Goal: Task Accomplishment & Management: Manage account settings

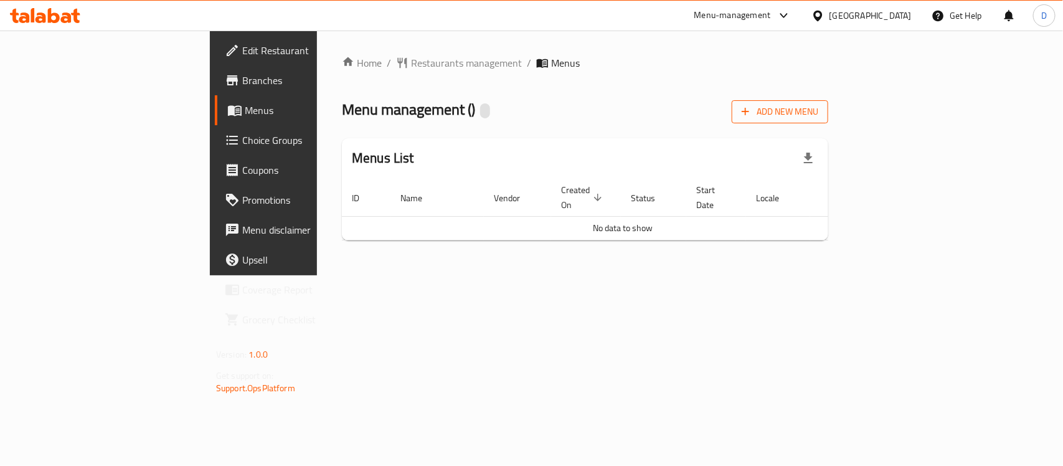
click at [819, 107] on span "Add New Menu" at bounding box center [780, 112] width 77 height 16
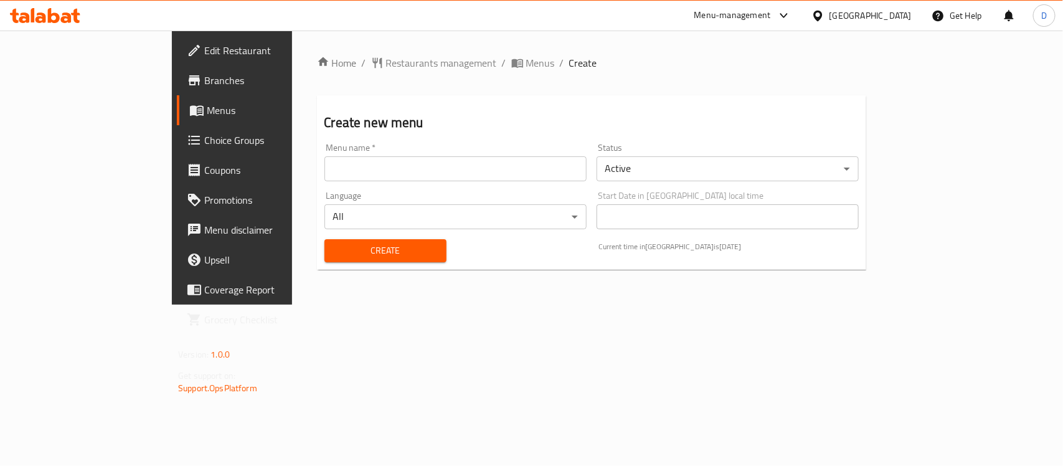
click at [325, 165] on input "text" at bounding box center [456, 168] width 262 height 25
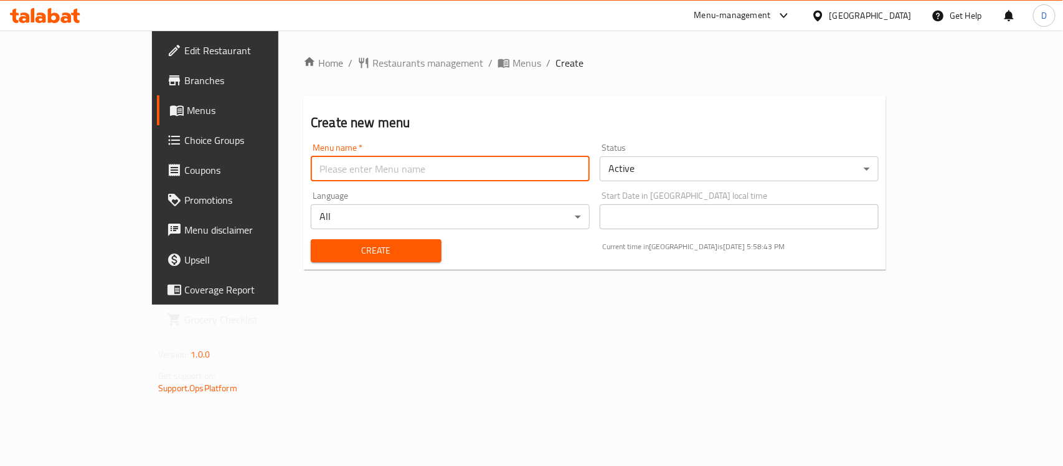
type input "menu"
click at [321, 249] on span "Create" at bounding box center [376, 251] width 111 height 16
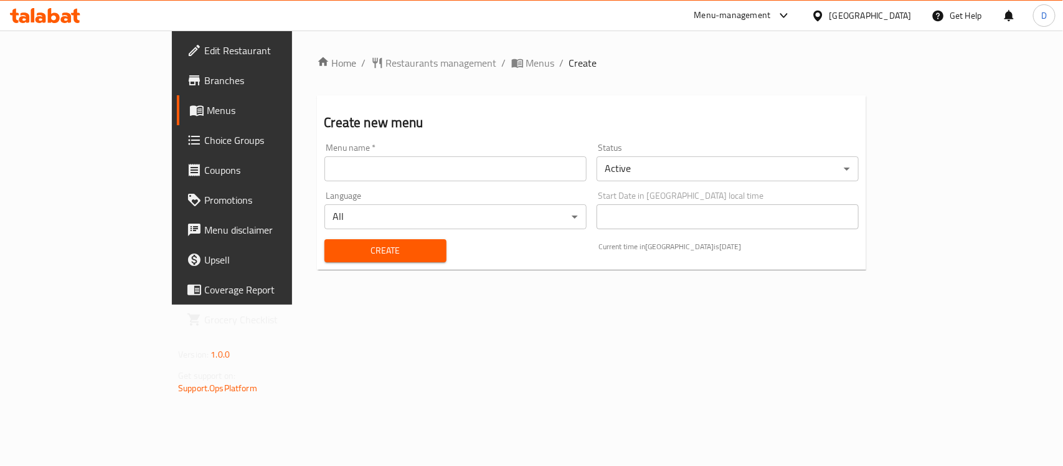
drag, startPoint x: 338, startPoint y: 159, endPoint x: 331, endPoint y: 163, distance: 7.6
click at [338, 159] on input "text" at bounding box center [456, 168] width 262 height 25
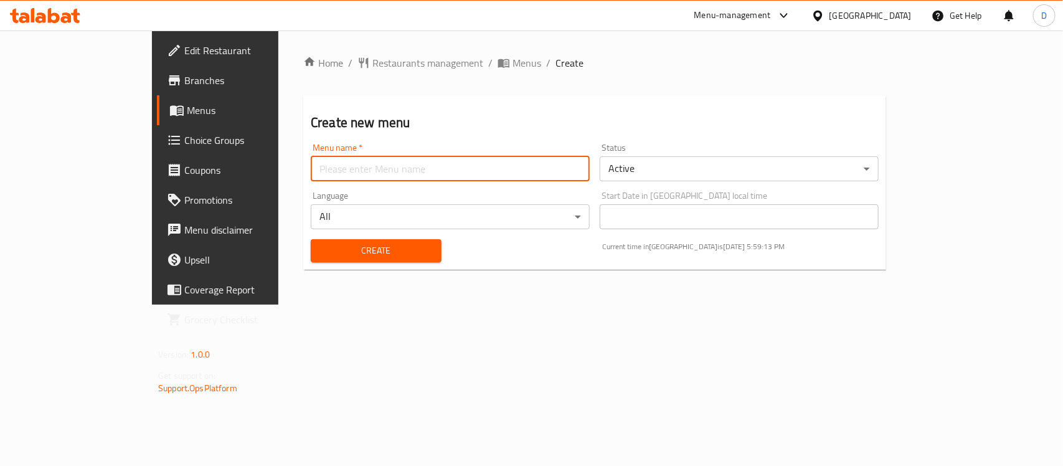
type input "menu"
click at [321, 245] on span "Create" at bounding box center [376, 251] width 111 height 16
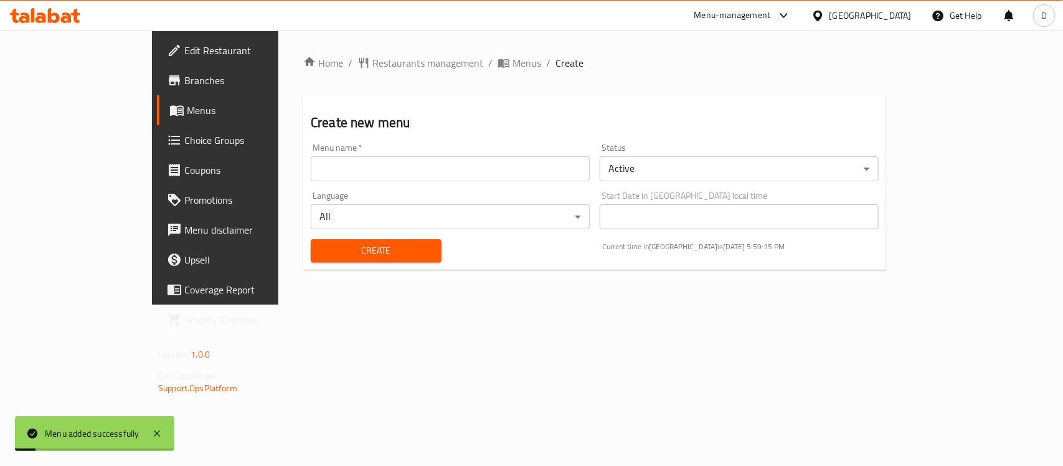
click at [187, 106] on span "Menus" at bounding box center [253, 110] width 133 height 15
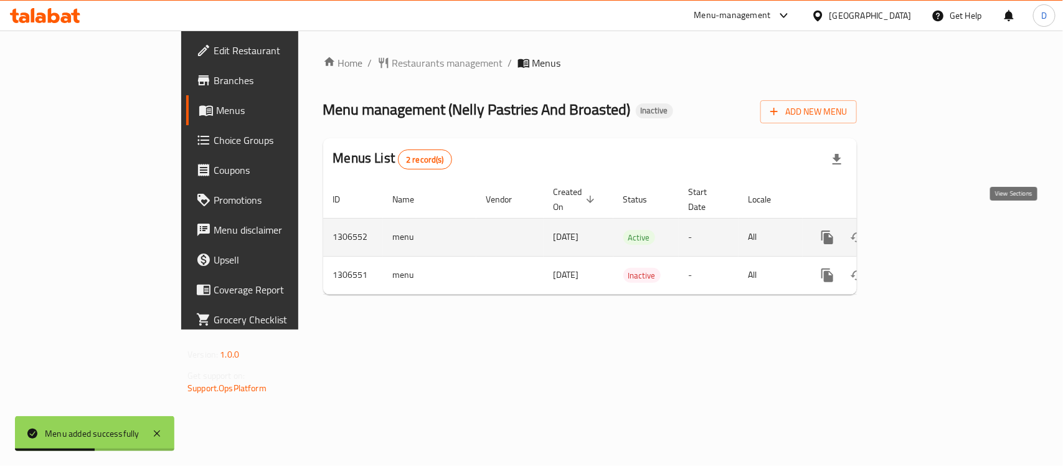
click at [925, 230] on icon "enhanced table" at bounding box center [917, 237] width 15 height 15
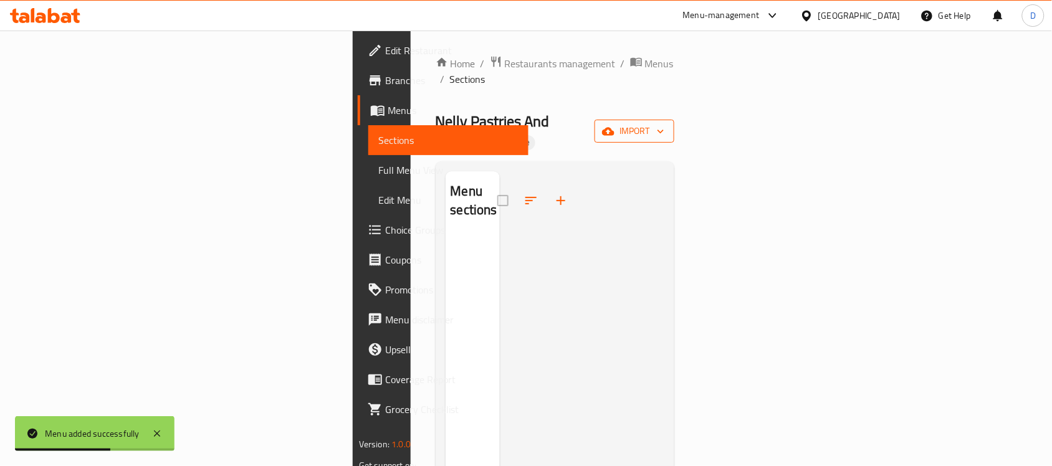
click at [614, 127] on icon "button" at bounding box center [608, 131] width 12 height 8
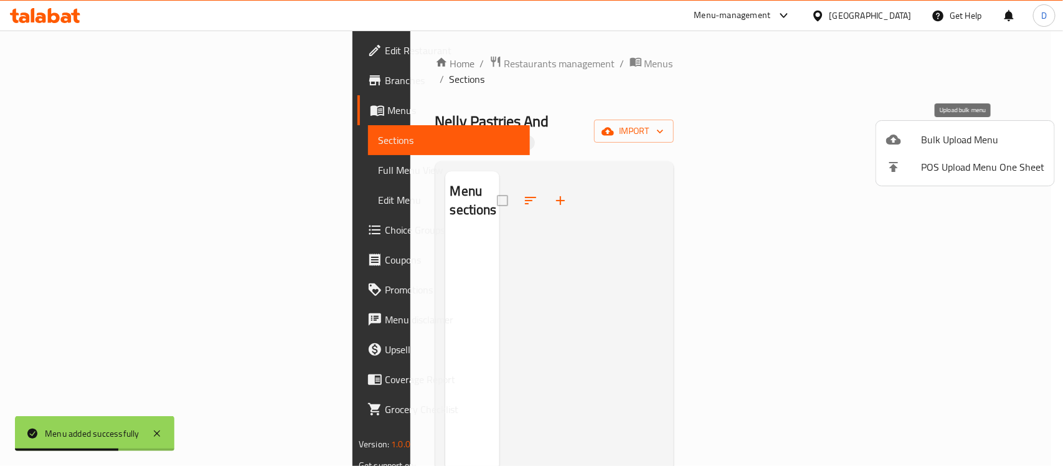
click at [944, 138] on span "Bulk Upload Menu" at bounding box center [982, 139] width 123 height 15
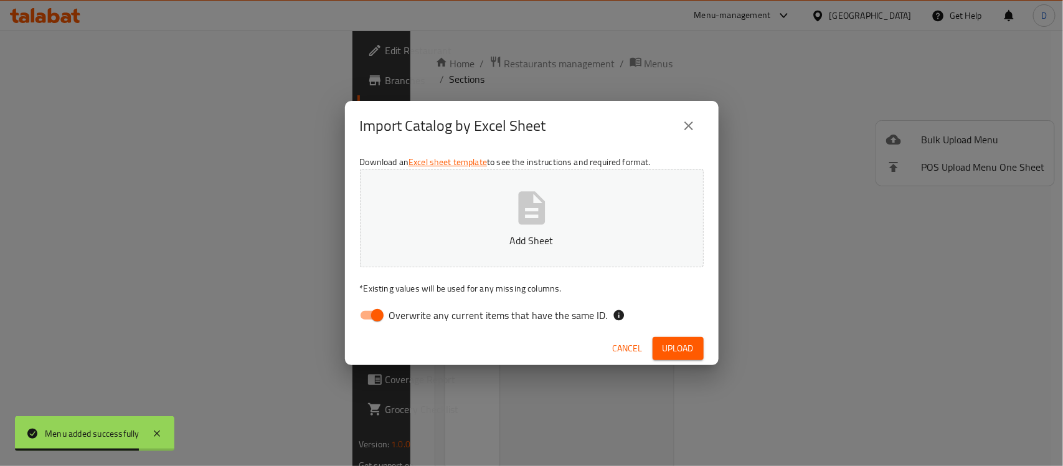
click at [363, 313] on input "Overwrite any current items that have the same ID." at bounding box center [377, 315] width 71 height 24
checkbox input "false"
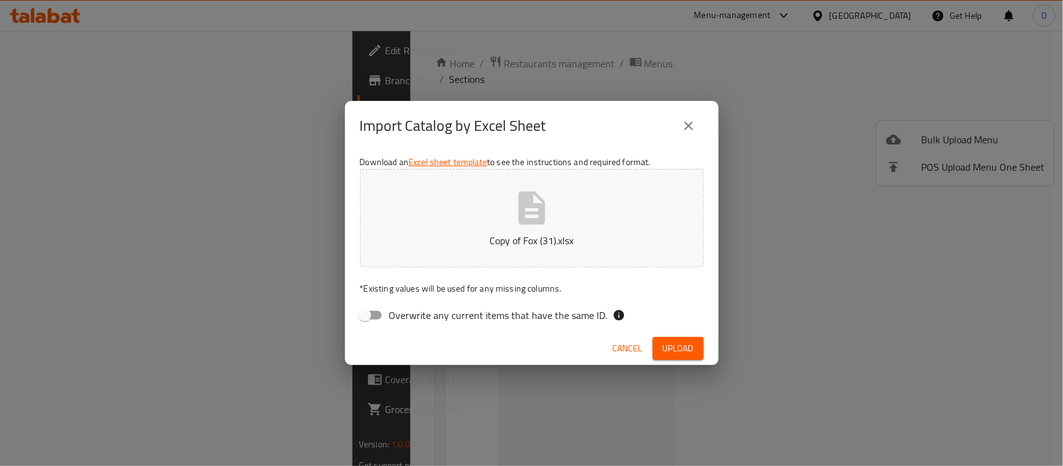
click at [598, 278] on div "Download an Excel sheet template to see the instructions and required format. C…" at bounding box center [532, 241] width 374 height 181
click at [683, 345] on span "Upload" at bounding box center [678, 349] width 31 height 16
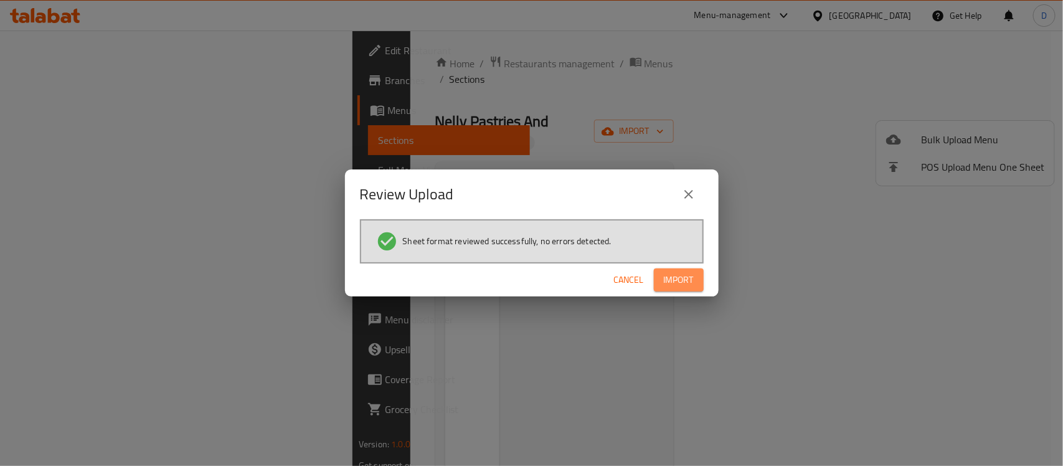
click at [686, 284] on span "Import" at bounding box center [679, 280] width 30 height 16
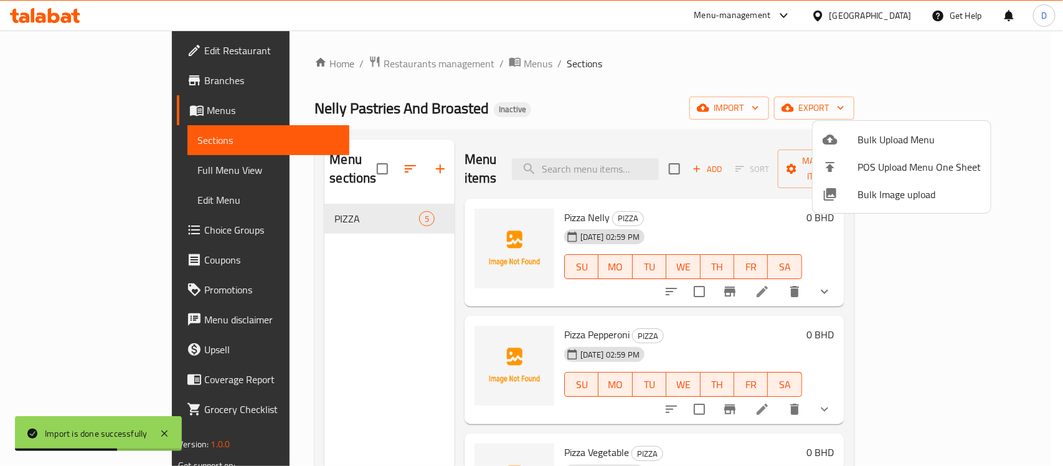
click at [351, 201] on div at bounding box center [531, 233] width 1063 height 466
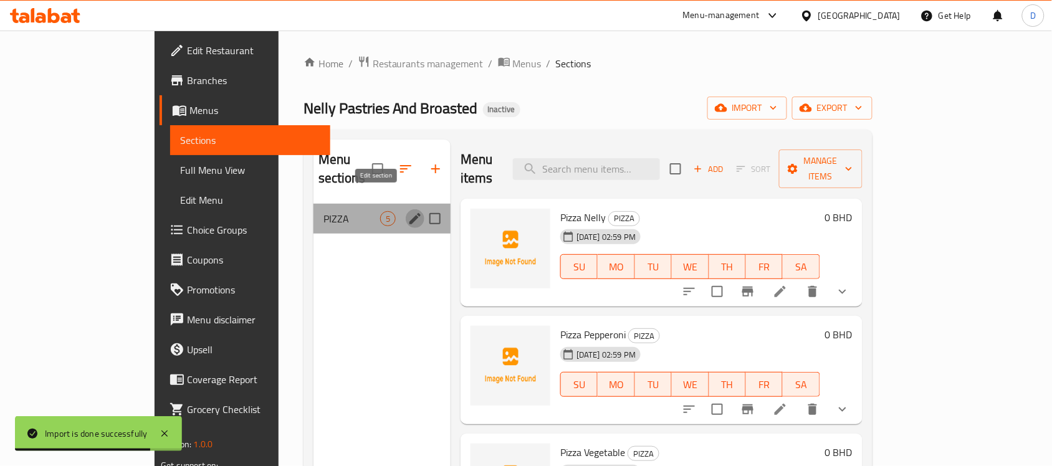
click at [407, 211] on icon "edit" at bounding box center [414, 218] width 15 height 15
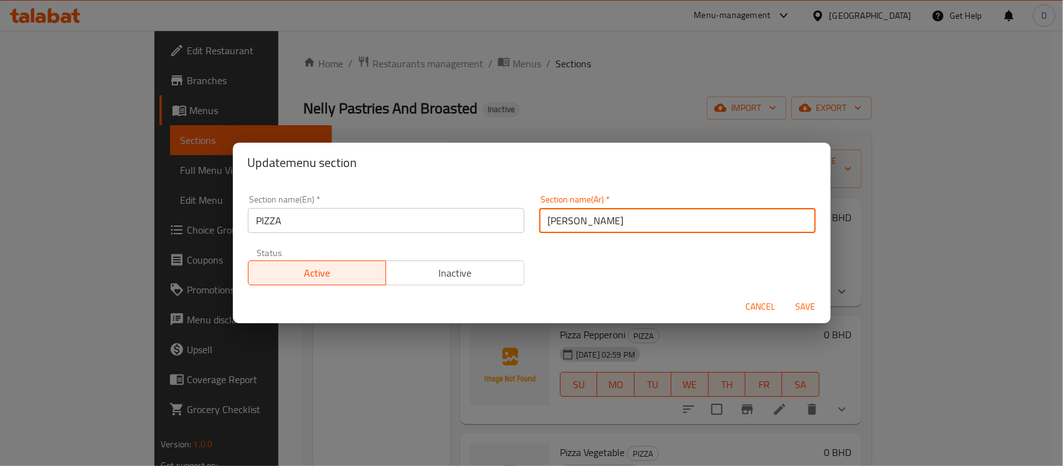
click at [540, 225] on input "بيتزا" at bounding box center [678, 220] width 277 height 25
type input "البيتزا"
click at [809, 302] on span "Save" at bounding box center [806, 307] width 30 height 16
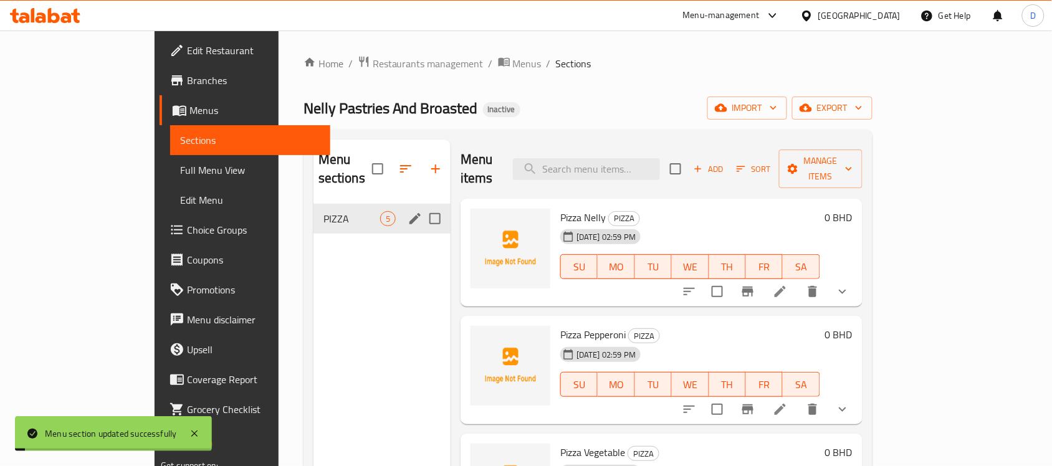
click at [743, 90] on div "Home / Restaurants management / Menus / Sections Nelly Pastries And Broasted In…" at bounding box center [587, 335] width 569 height 560
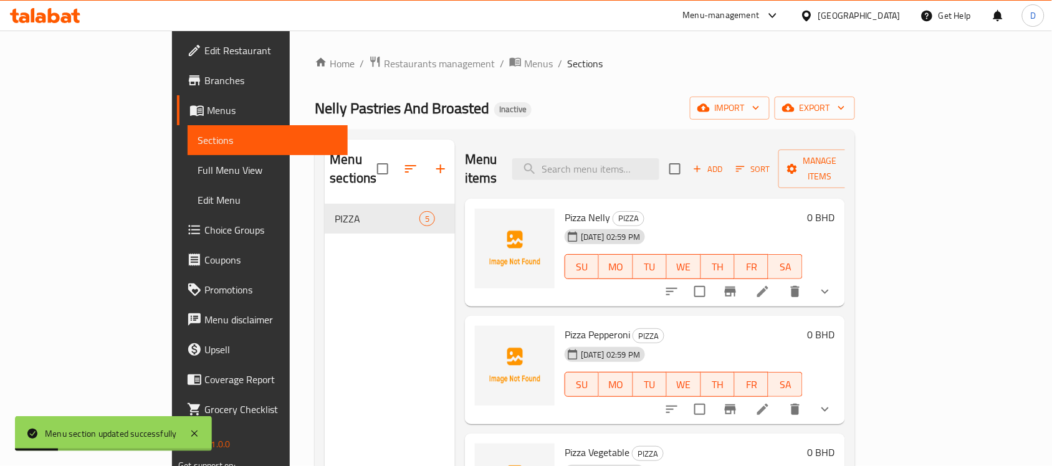
click at [204, 229] on span "Choice Groups" at bounding box center [270, 229] width 133 height 15
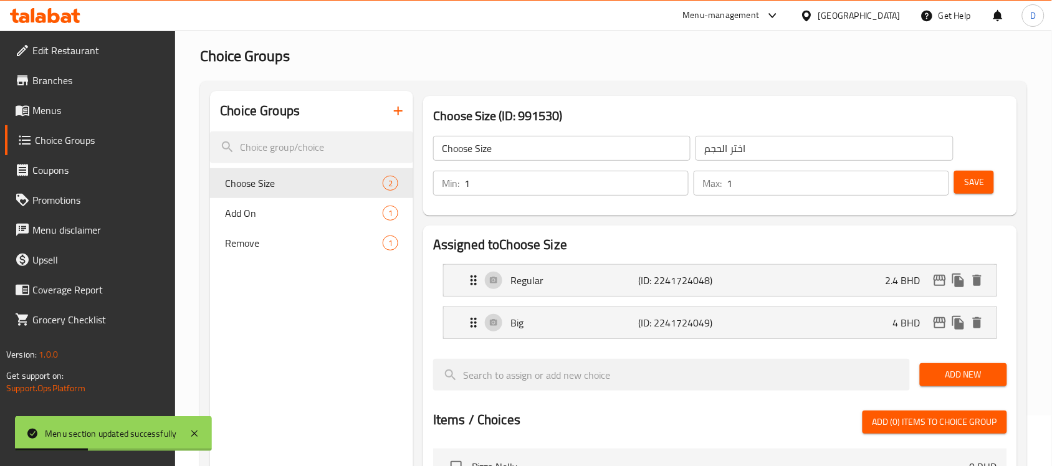
scroll to position [78, 0]
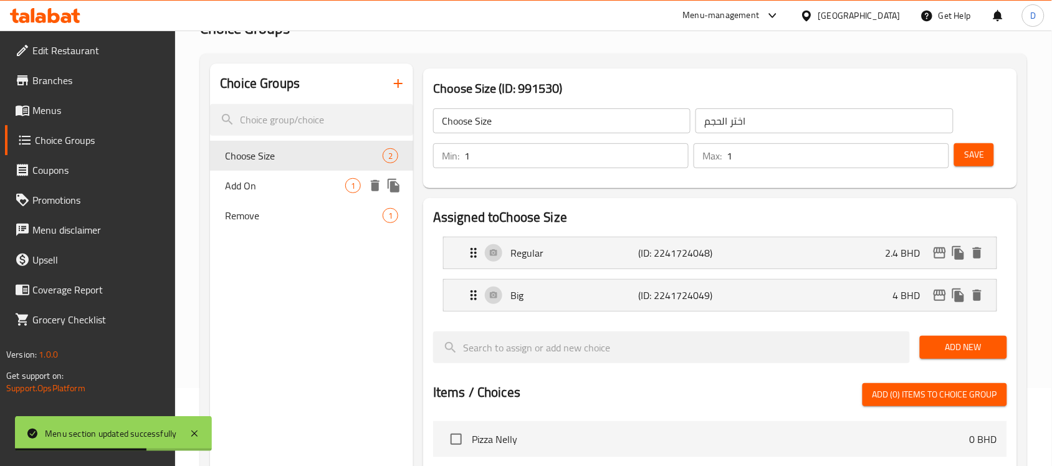
click at [282, 189] on span "Add On" at bounding box center [285, 185] width 120 height 15
type input "Add On"
type input "الاضافات"
type input "0"
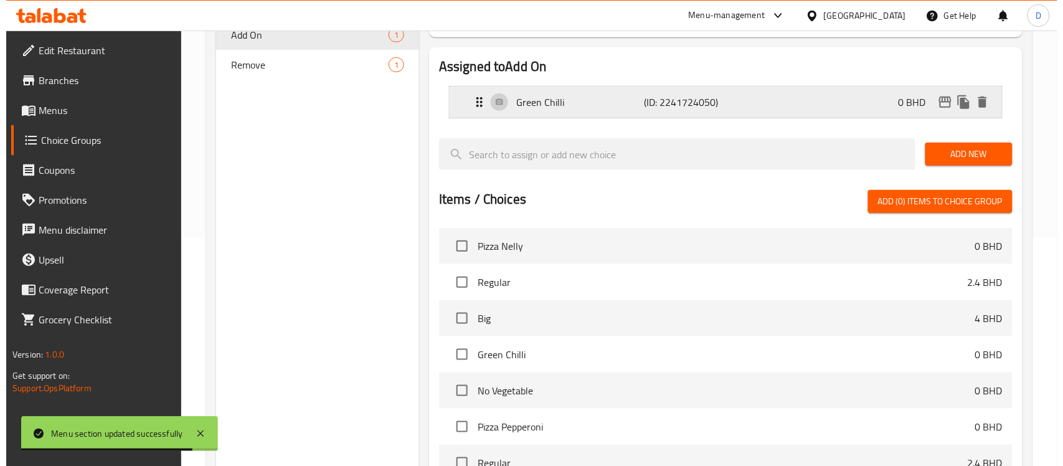
scroll to position [402, 0]
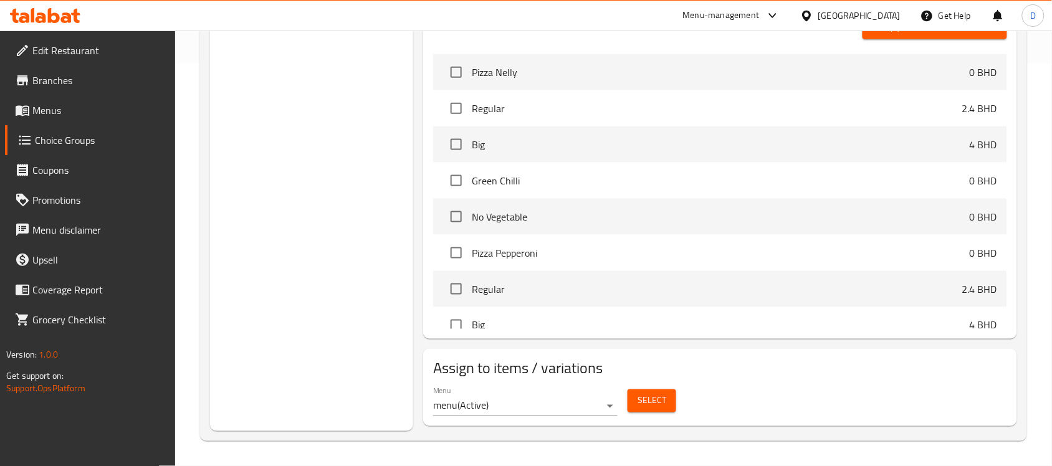
click at [652, 396] on span "Select" at bounding box center [651, 401] width 29 height 16
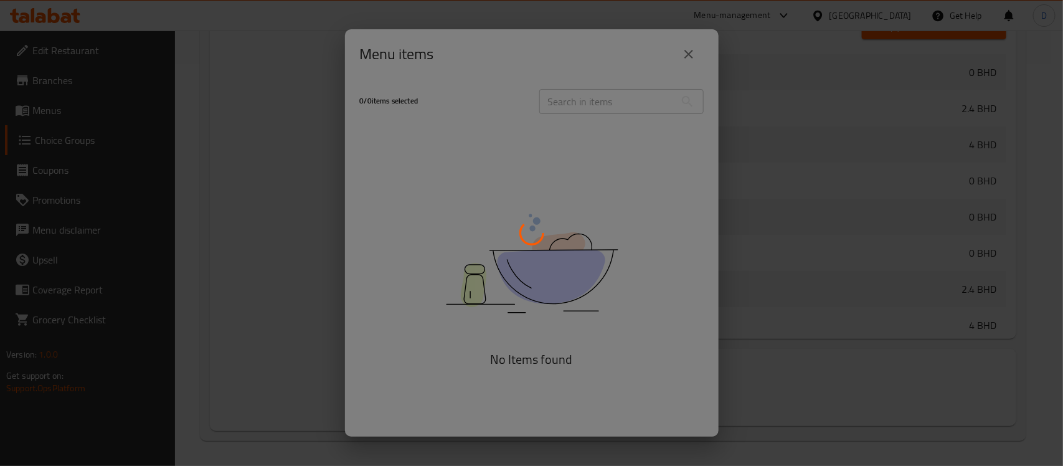
click at [684, 52] on div at bounding box center [531, 233] width 1063 height 466
click at [759, 397] on div at bounding box center [531, 233] width 1063 height 466
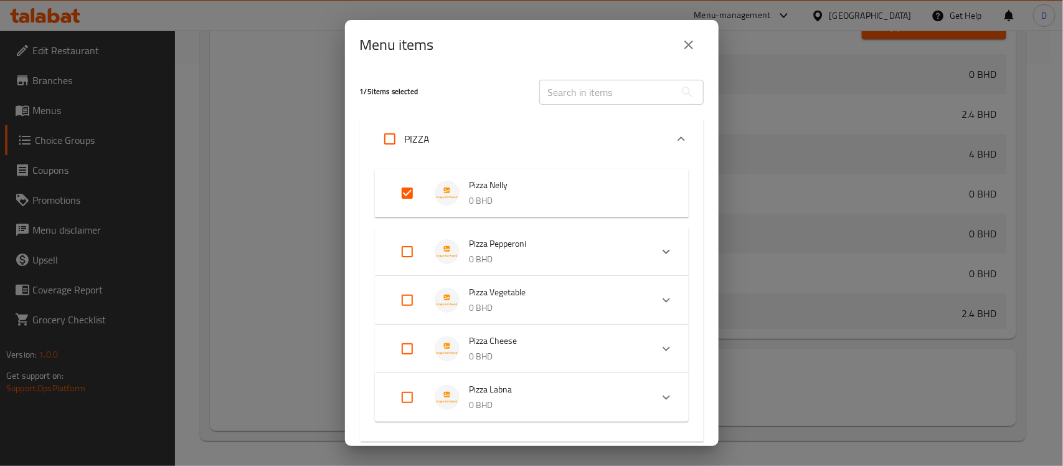
click at [766, 391] on div "Menu items 1 / 5 items selected ​ PIZZA Pizza Nelly 0 BHD Pizza Pepperoni 0 BHD…" at bounding box center [531, 233] width 1063 height 466
click at [394, 141] on input "Expand" at bounding box center [390, 139] width 30 height 30
checkbox input "true"
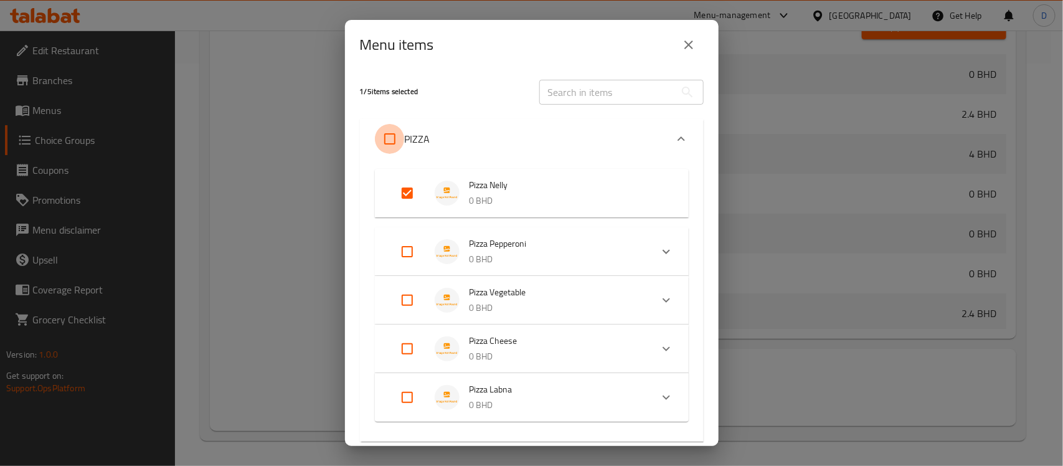
checkbox input "true"
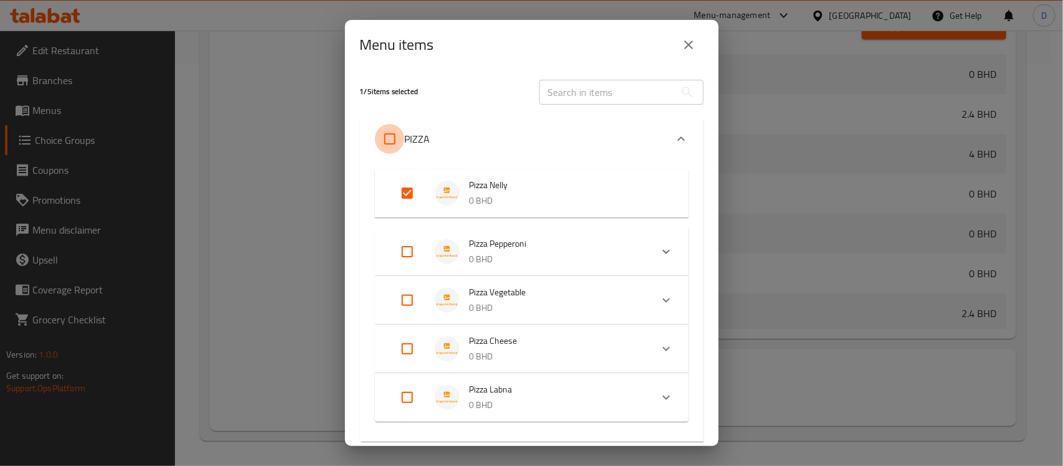
checkbox input "true"
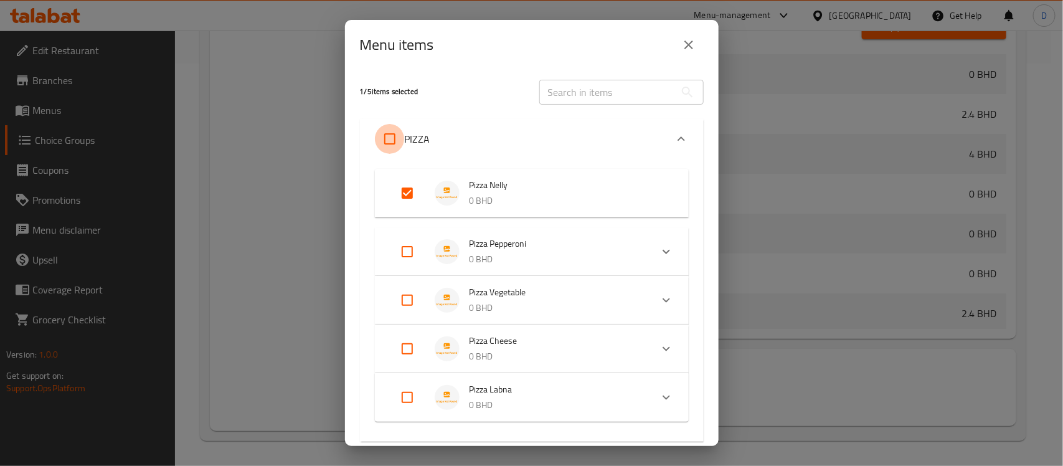
checkbox input "true"
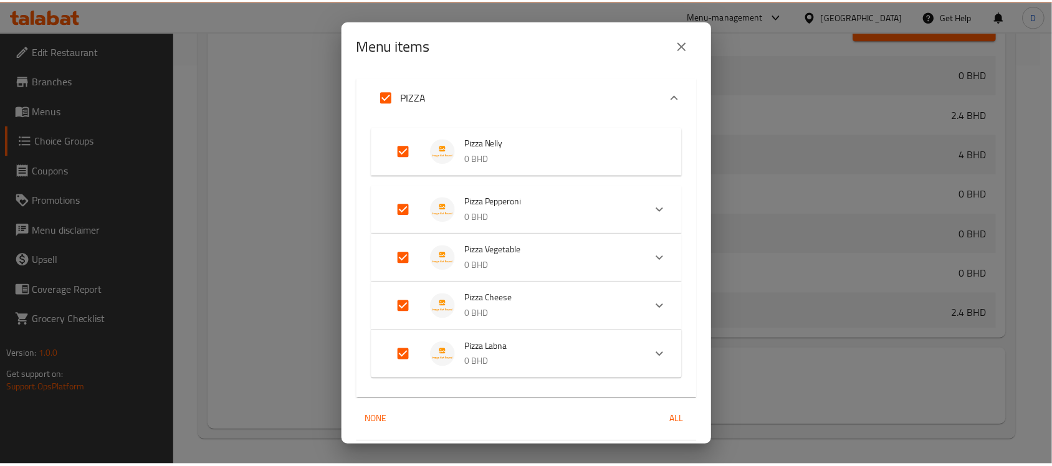
scroll to position [82, 0]
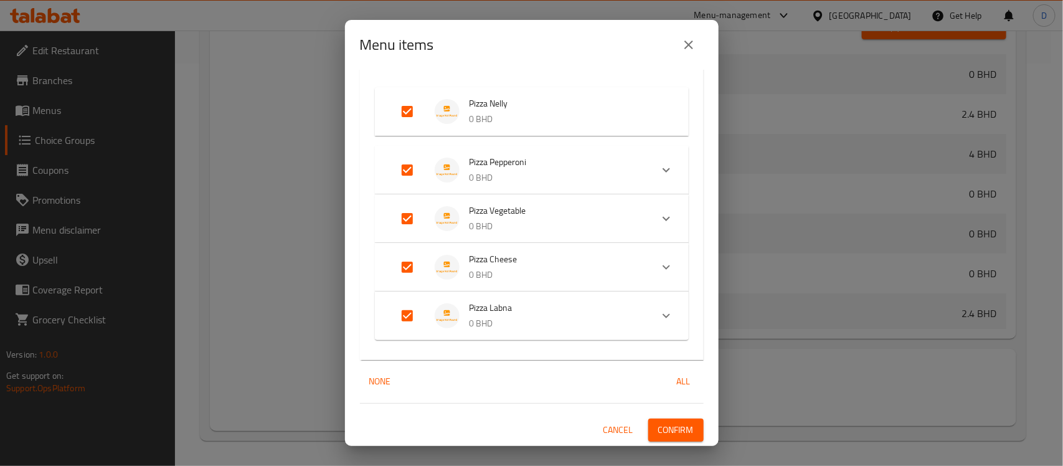
click at [660, 427] on span "Confirm" at bounding box center [677, 430] width 36 height 16
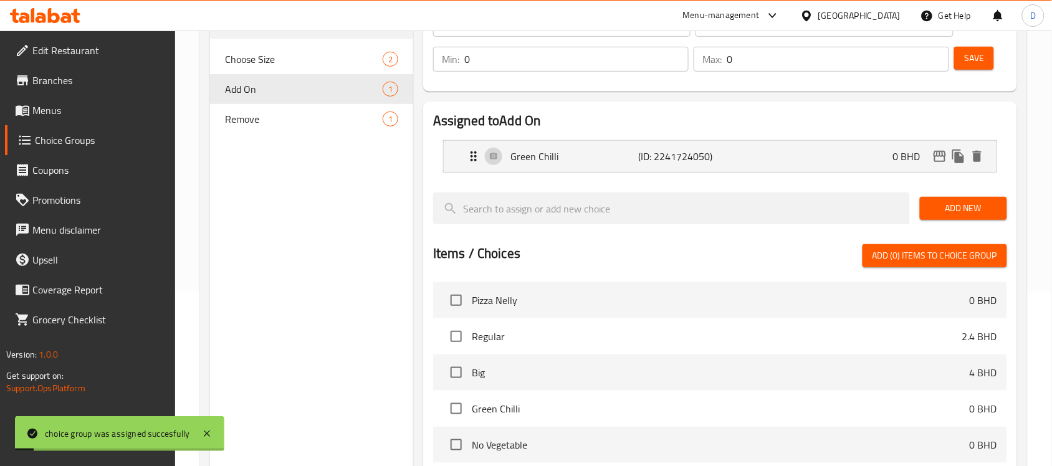
scroll to position [0, 0]
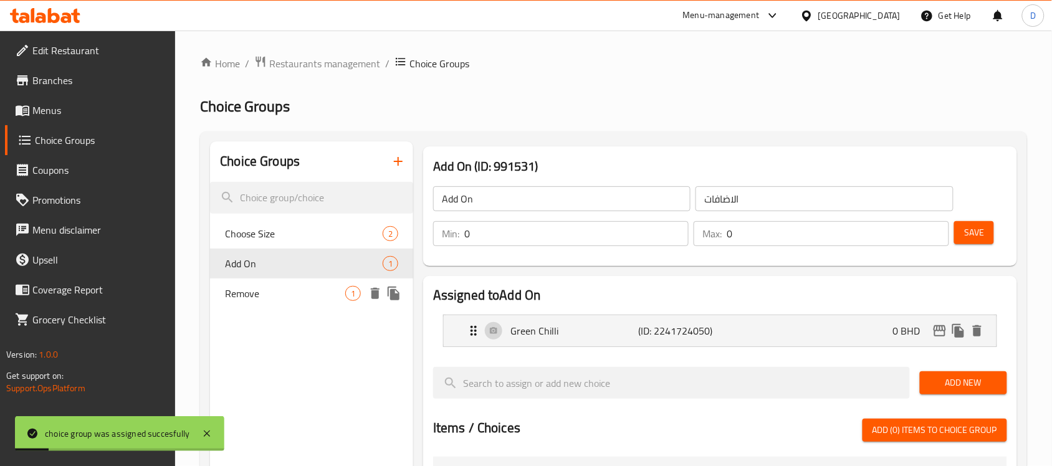
click at [242, 290] on span "Remove" at bounding box center [285, 293] width 120 height 15
type input "Remove"
type input "ازالة"
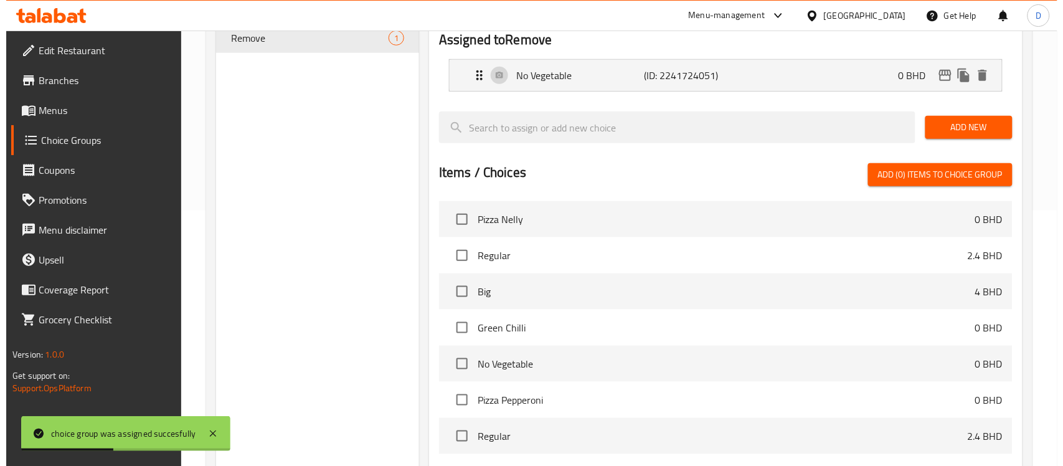
scroll to position [402, 0]
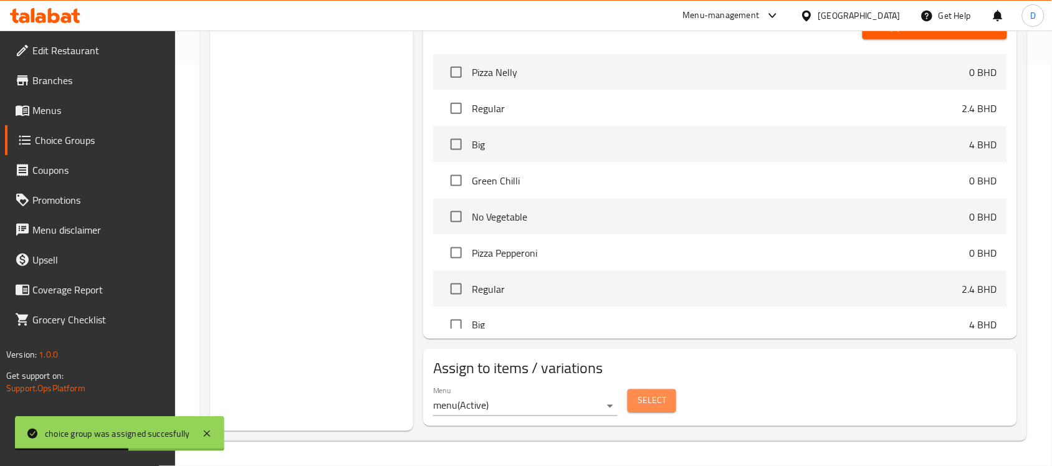
click at [659, 399] on span "Select" at bounding box center [651, 401] width 29 height 16
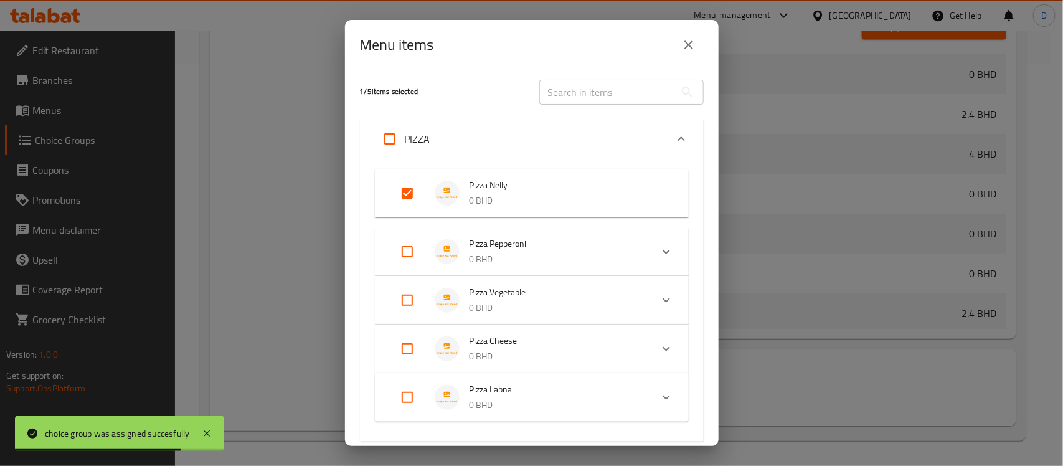
click at [389, 137] on input "Expand" at bounding box center [390, 139] width 30 height 30
checkbox input "true"
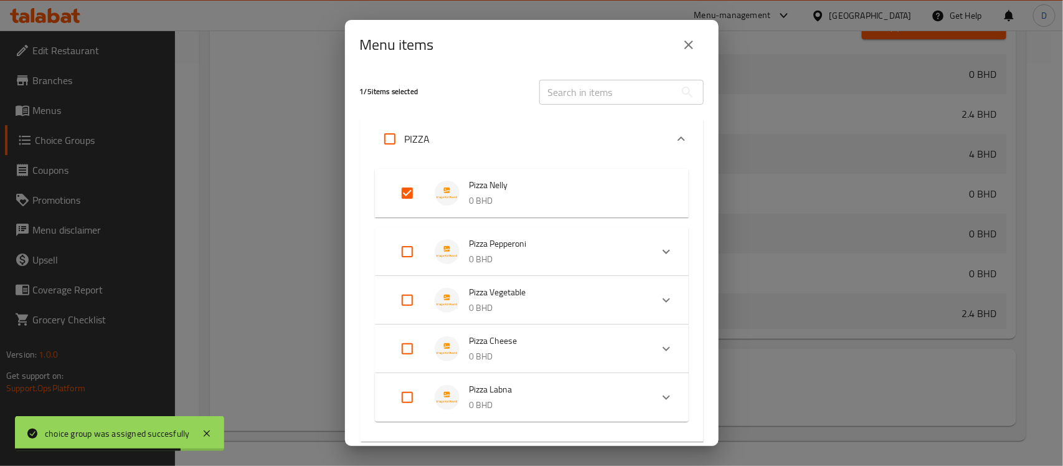
checkbox input "true"
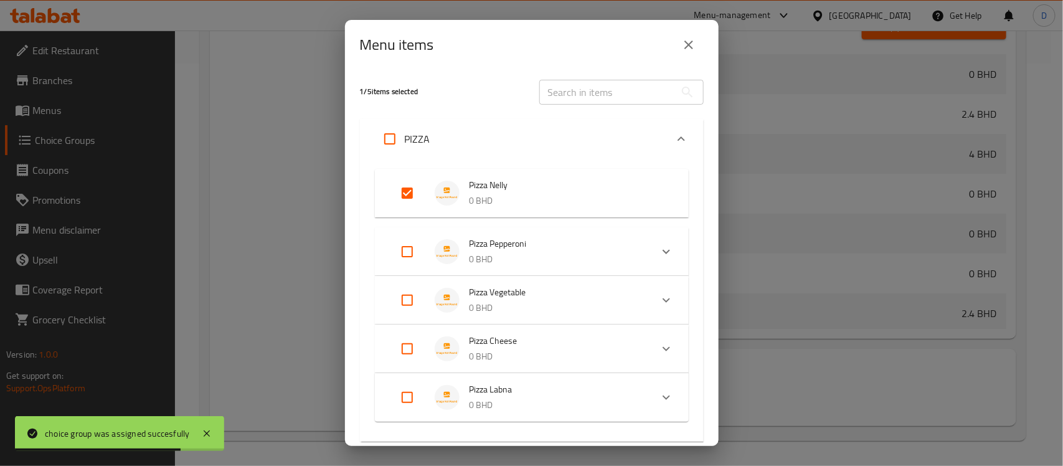
checkbox input "true"
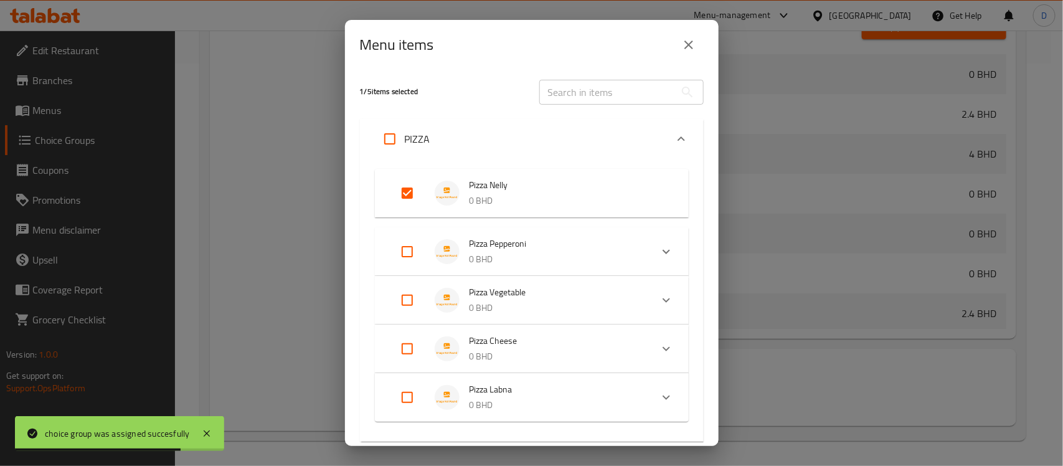
checkbox input "true"
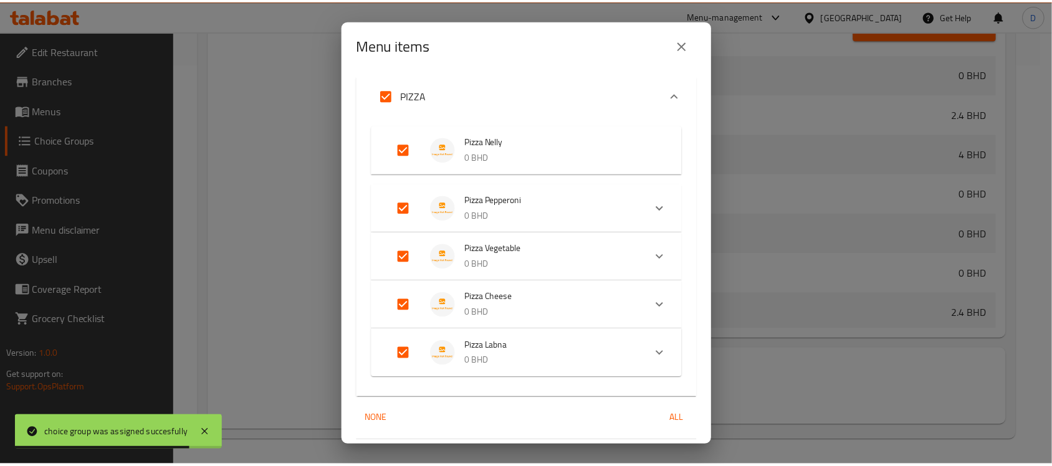
scroll to position [82, 0]
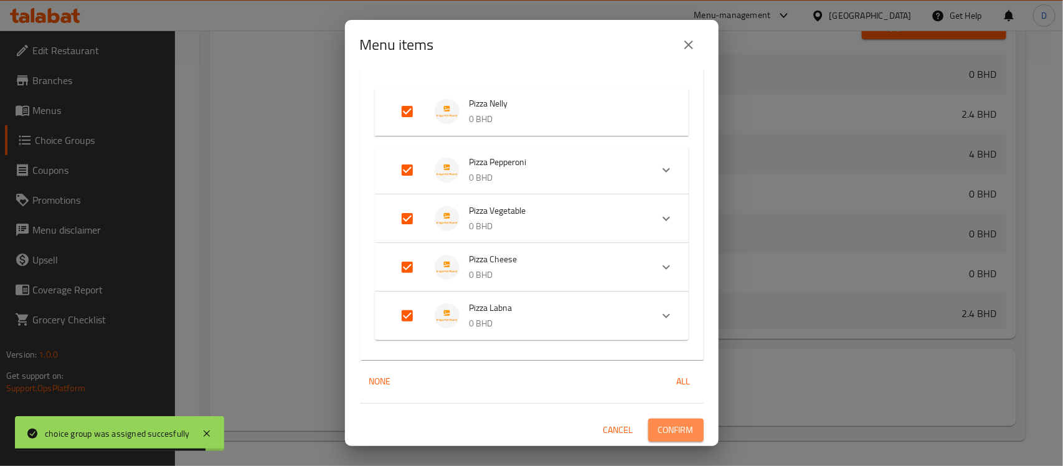
click at [667, 419] on button "Confirm" at bounding box center [676, 430] width 55 height 23
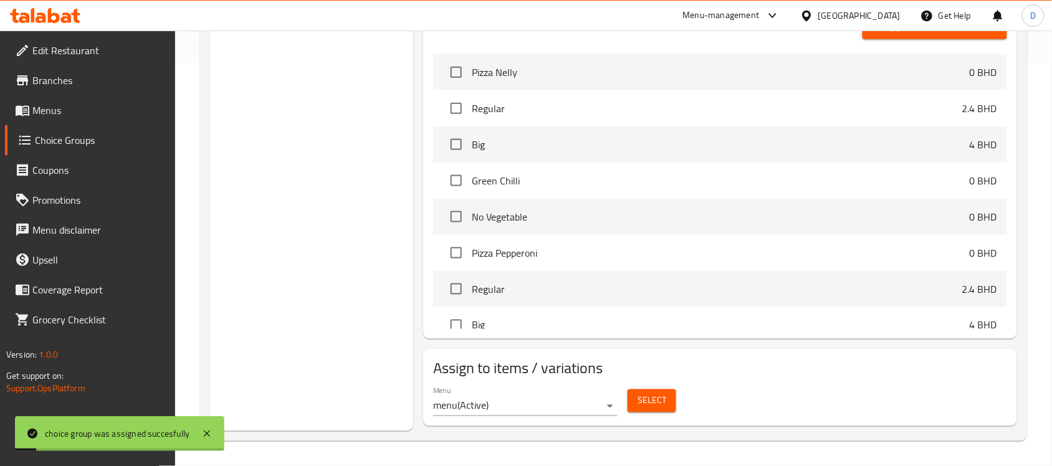
click at [295, 259] on div "Choice Groups Choose Size 2 Add On 1 Remove 1" at bounding box center [311, 85] width 203 height 692
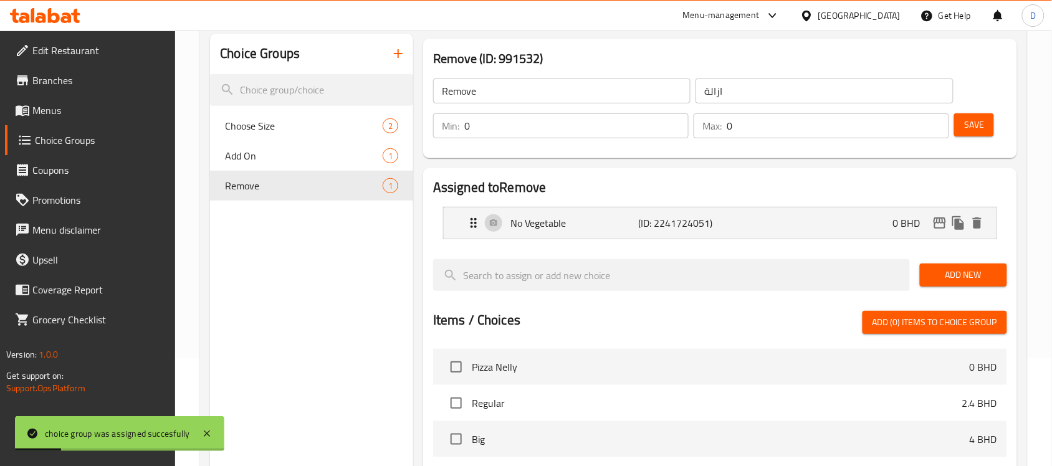
scroll to position [91, 0]
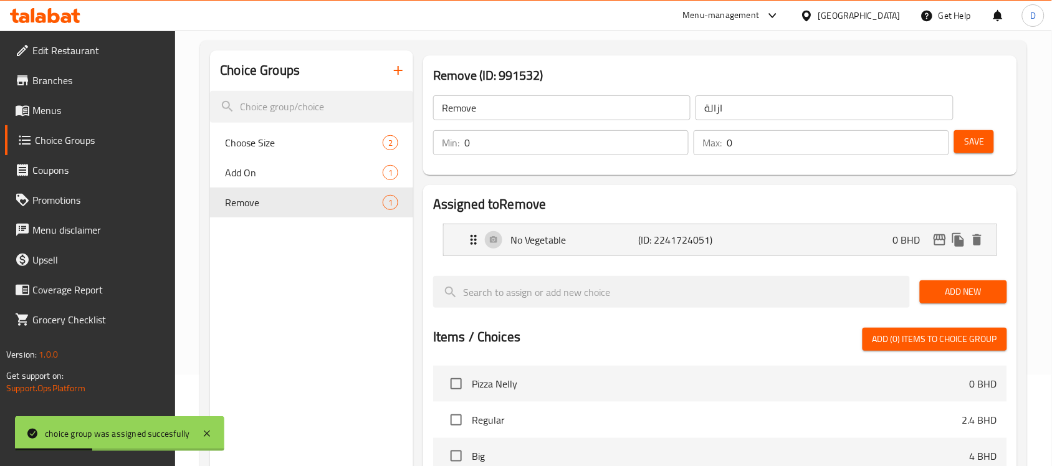
click at [44, 108] on span "Menus" at bounding box center [98, 110] width 133 height 15
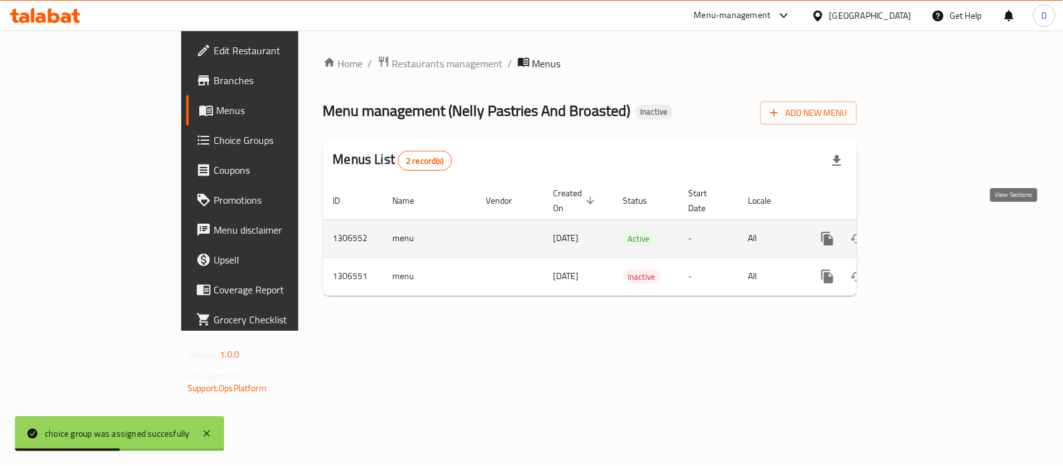
click at [933, 224] on link "enhanced table" at bounding box center [918, 239] width 30 height 30
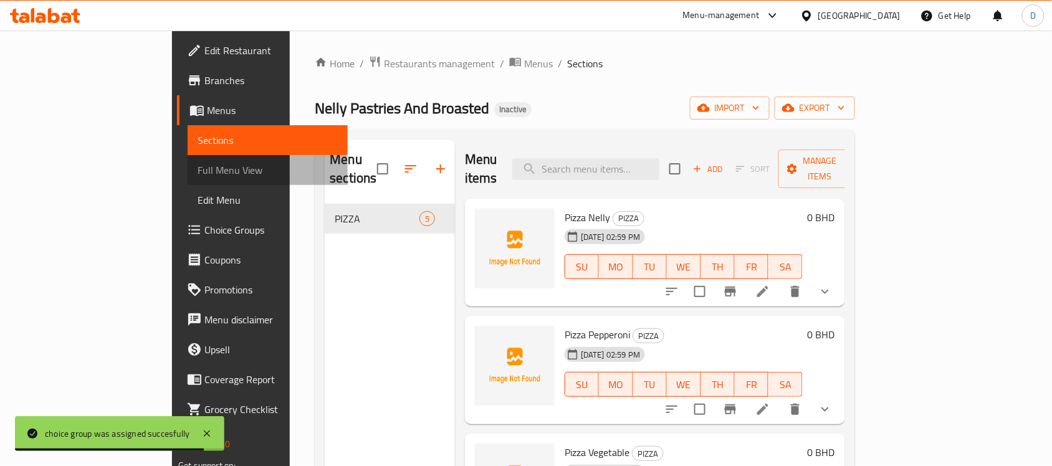
click at [197, 165] on span "Full Menu View" at bounding box center [267, 170] width 140 height 15
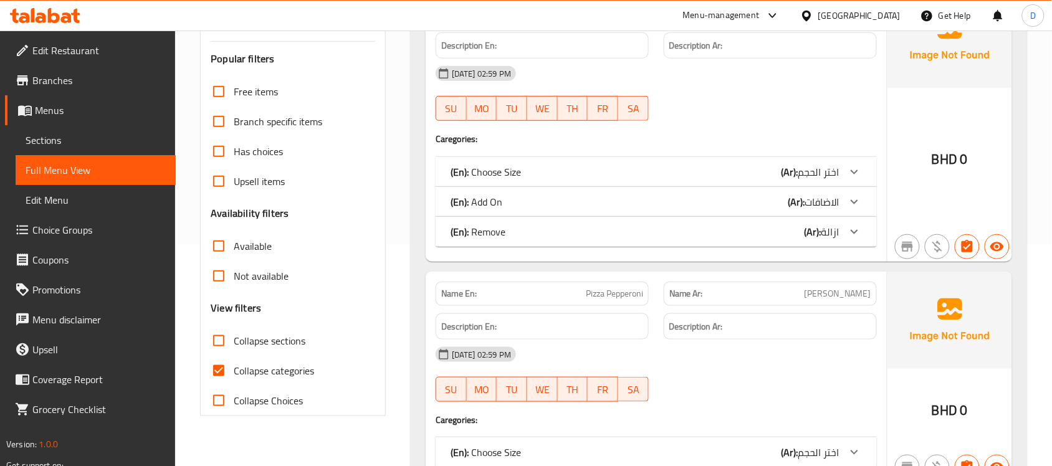
scroll to position [312, 0]
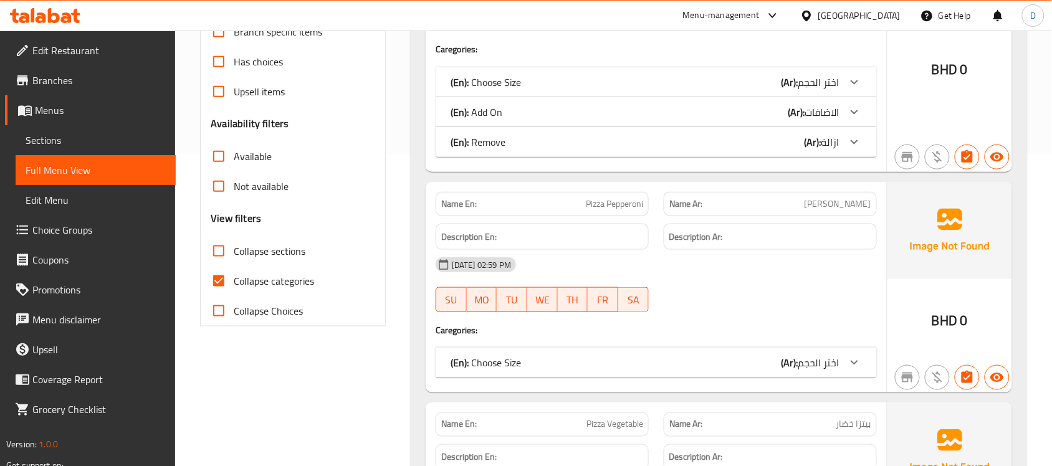
click at [223, 281] on input "Collapse categories" at bounding box center [219, 281] width 30 height 30
checkbox input "false"
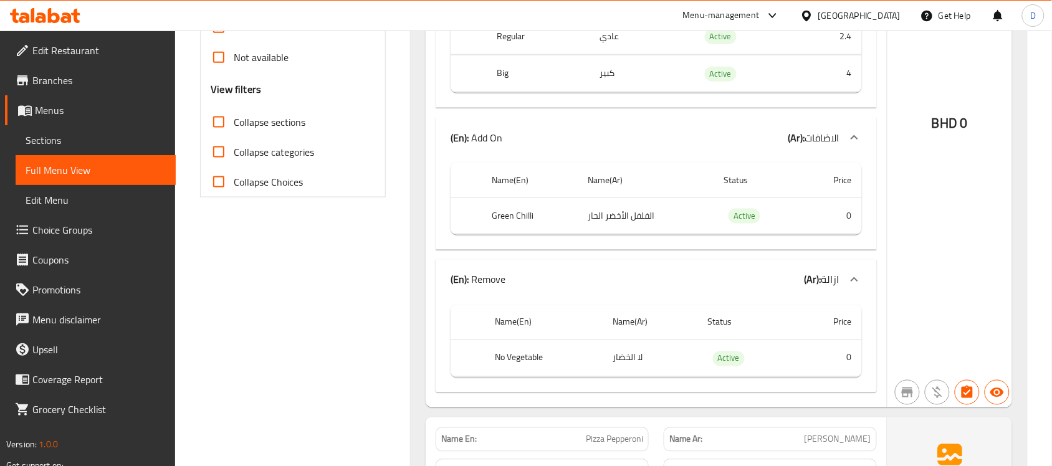
scroll to position [467, 0]
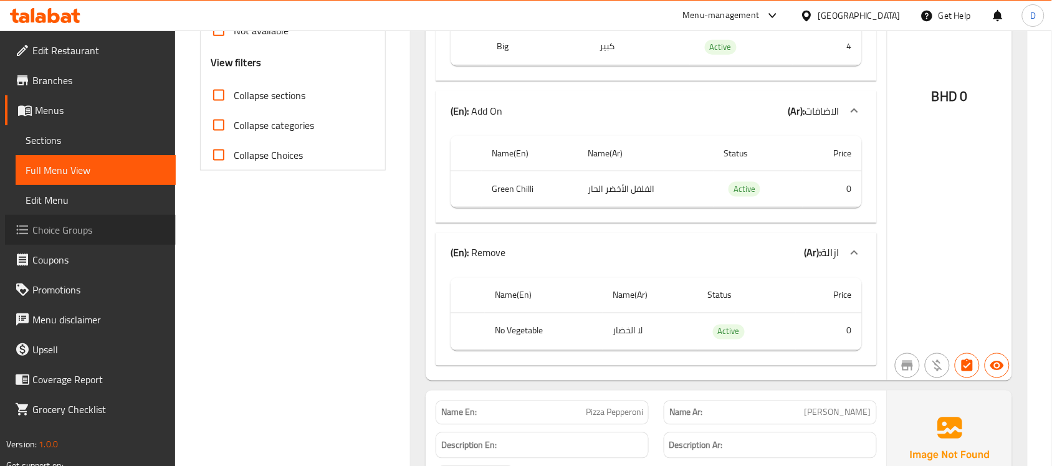
click at [65, 226] on span "Choice Groups" at bounding box center [98, 229] width 133 height 15
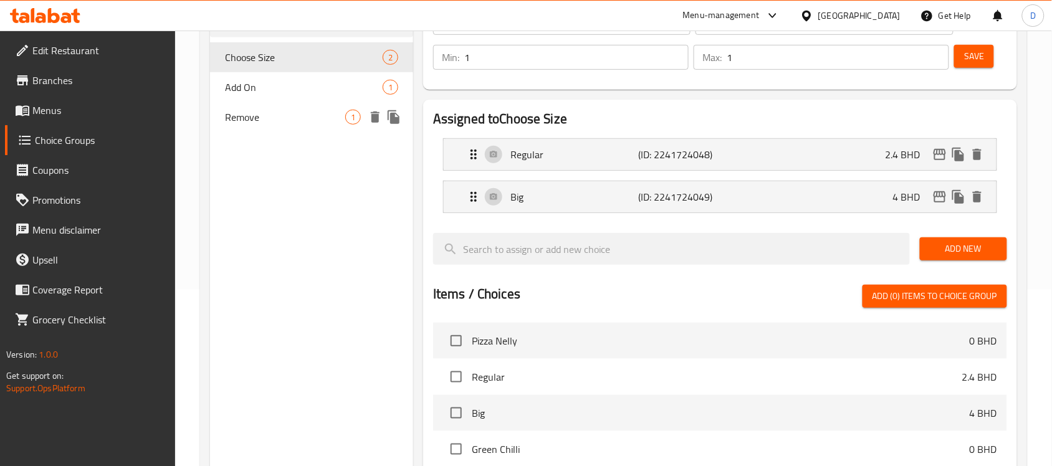
click at [265, 114] on span "Remove" at bounding box center [285, 117] width 120 height 15
type input "Remove"
type input "ازالة"
type input "0"
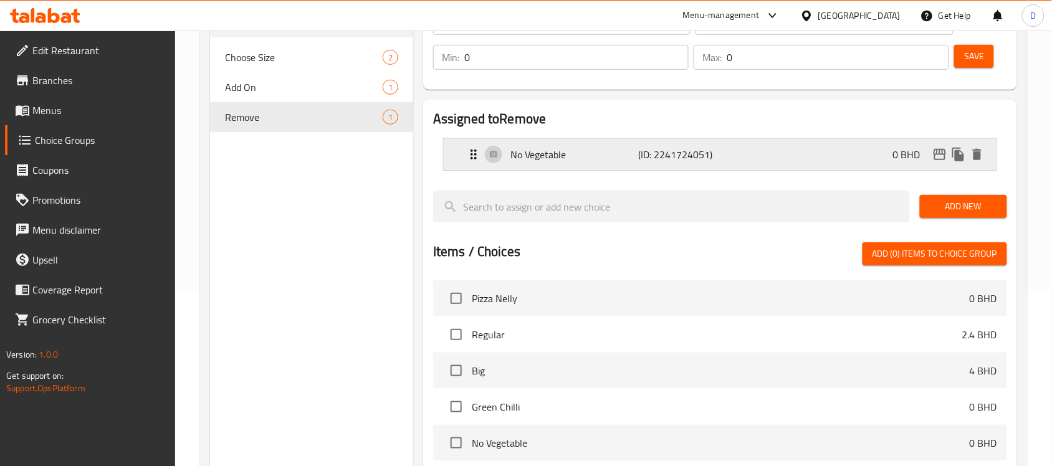
click at [589, 148] on p "No Vegetable" at bounding box center [574, 154] width 128 height 15
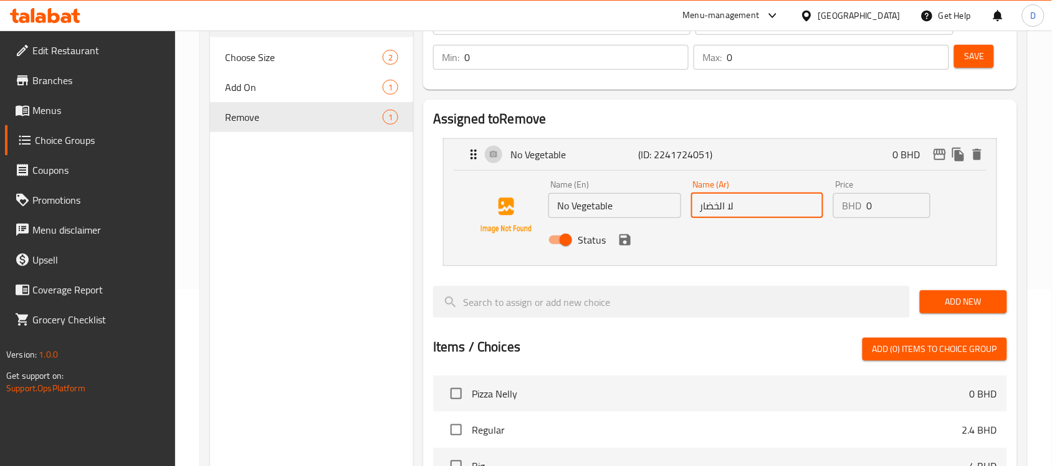
drag, startPoint x: 740, startPoint y: 207, endPoint x: 672, endPoint y: 210, distance: 68.6
click at [672, 210] on div "Name (En) No Vegetable Name (En) Name (Ar) لا الخضار Name (Ar) Price BHD 0 Pric…" at bounding box center [756, 216] width 427 height 82
click at [629, 250] on div "Status" at bounding box center [756, 240] width 427 height 34
click at [626, 240] on icon "save" at bounding box center [624, 239] width 11 height 11
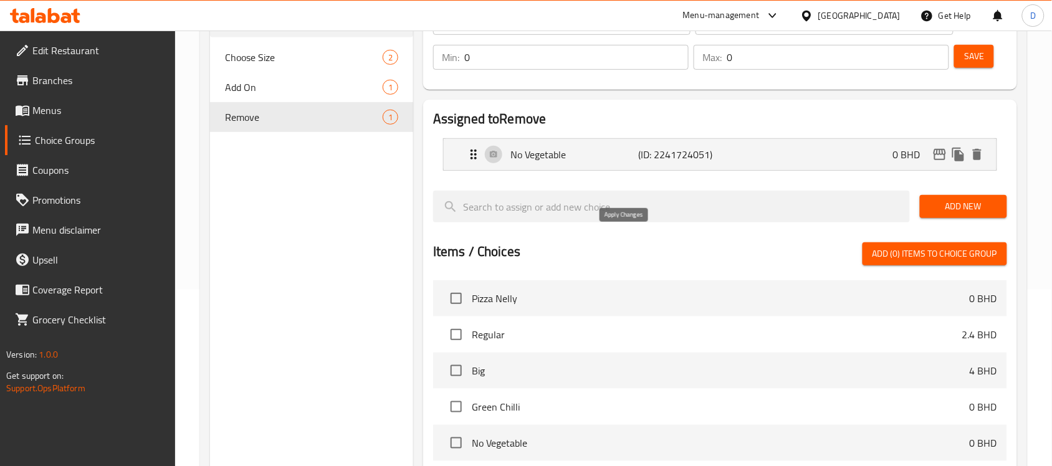
type input "بدون خضار"
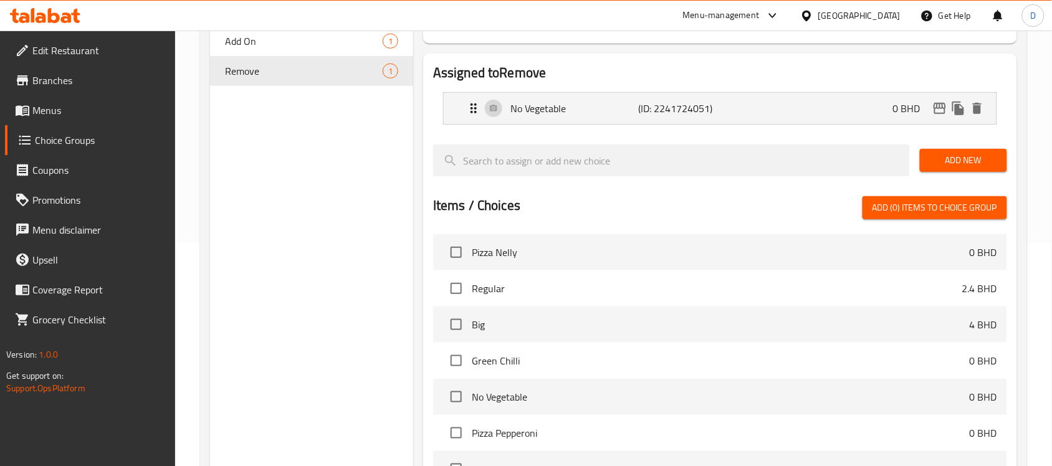
scroll to position [0, 0]
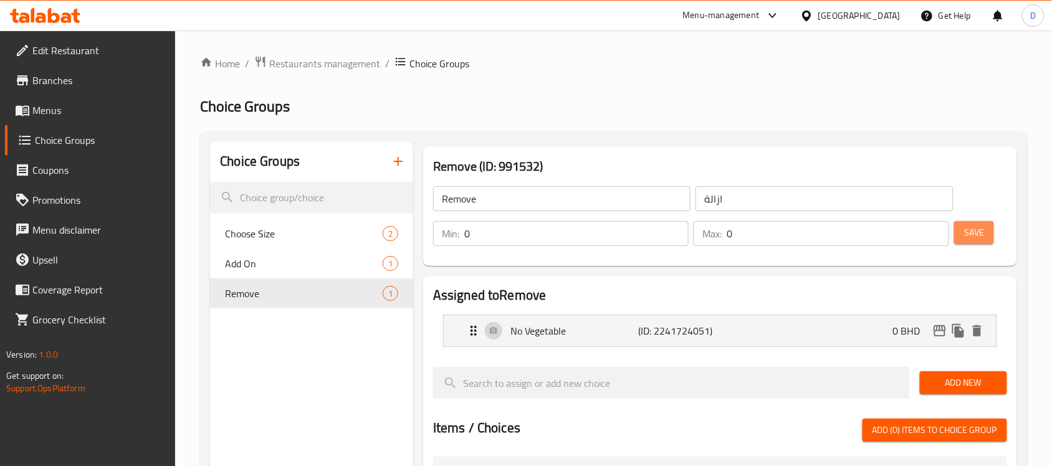
click at [979, 236] on span "Save" at bounding box center [974, 233] width 20 height 16
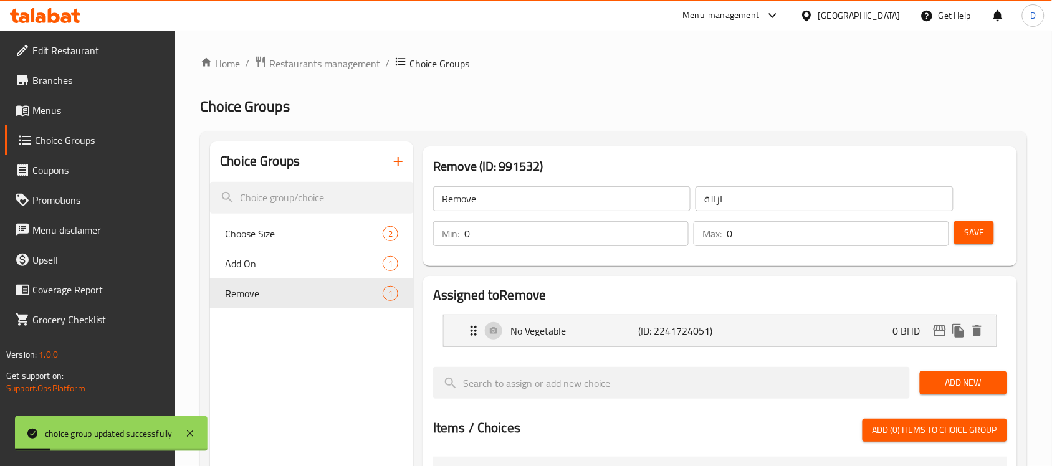
click at [57, 112] on span "Menus" at bounding box center [98, 110] width 133 height 15
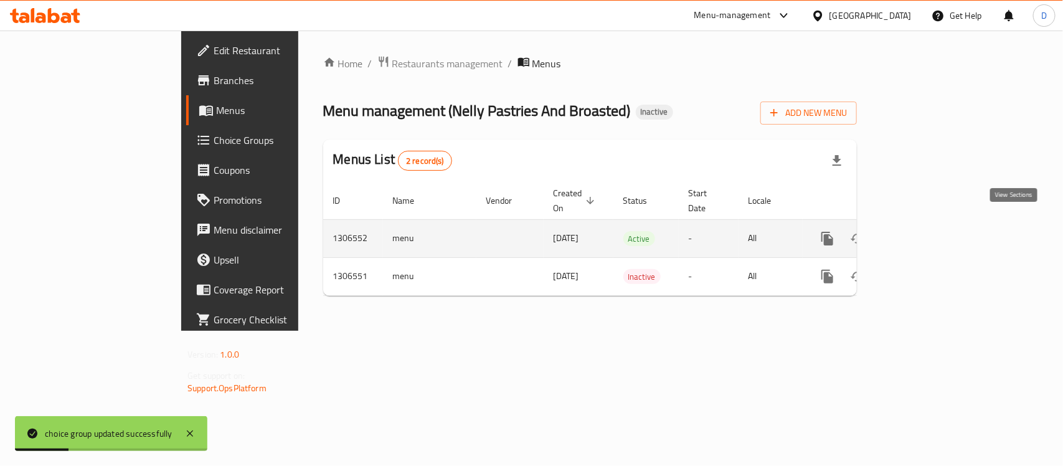
click at [925, 231] on icon "enhanced table" at bounding box center [917, 238] width 15 height 15
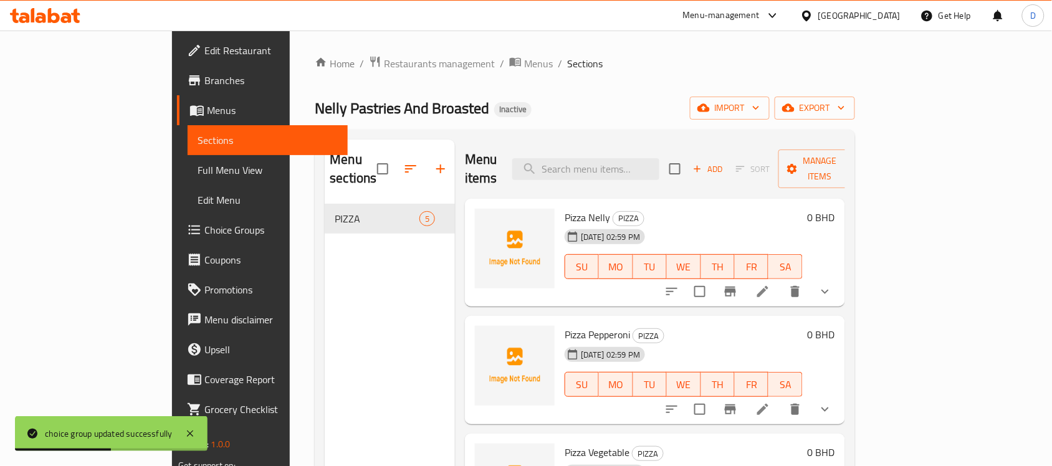
click at [197, 166] on span "Full Menu View" at bounding box center [267, 170] width 140 height 15
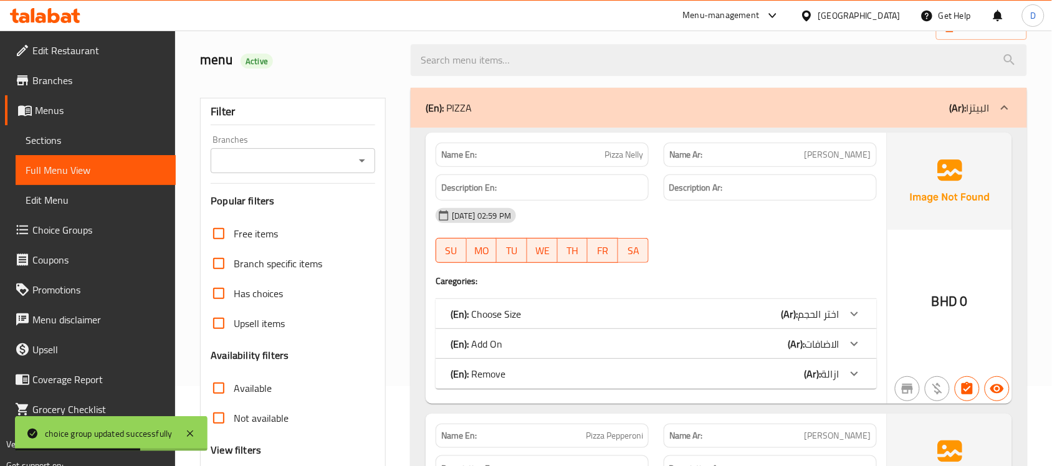
scroll to position [156, 0]
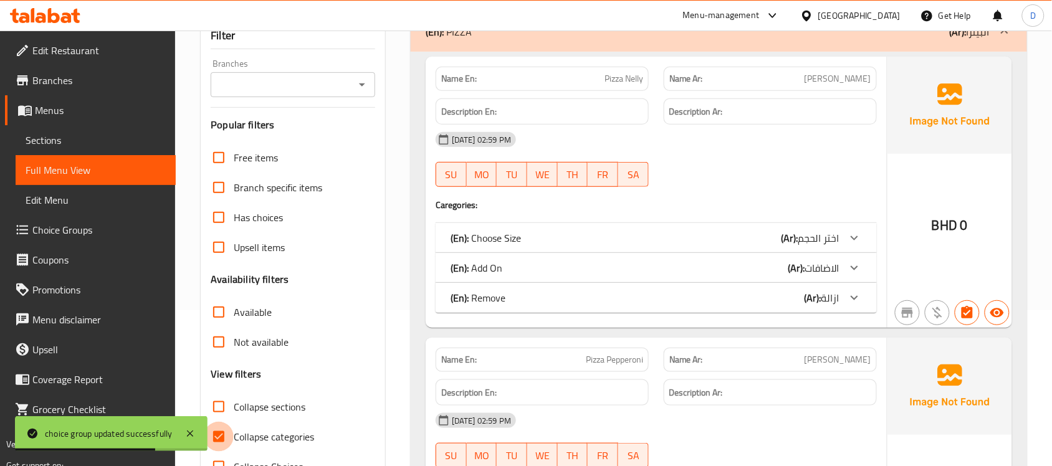
click at [214, 433] on input "Collapse categories" at bounding box center [219, 437] width 30 height 30
checkbox input "false"
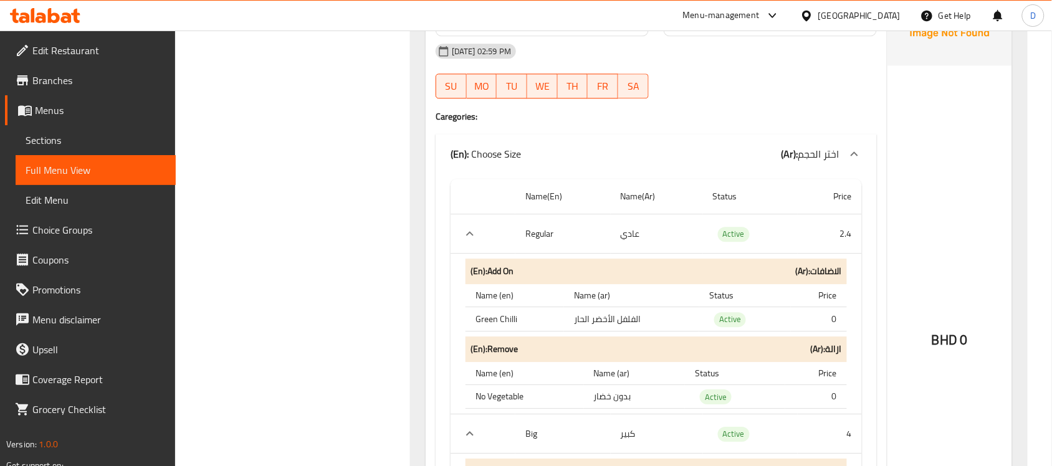
scroll to position [857, 0]
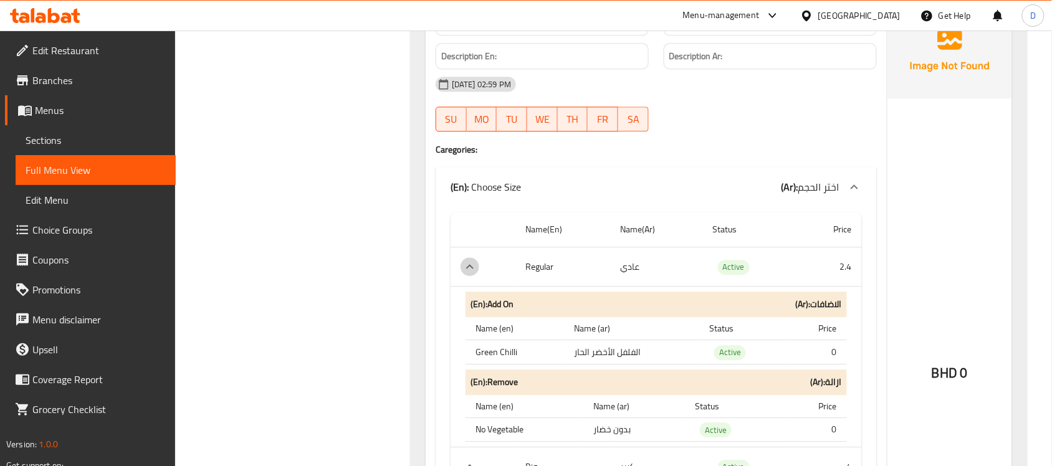
click at [466, 271] on icon "expand row" at bounding box center [469, 266] width 15 height 15
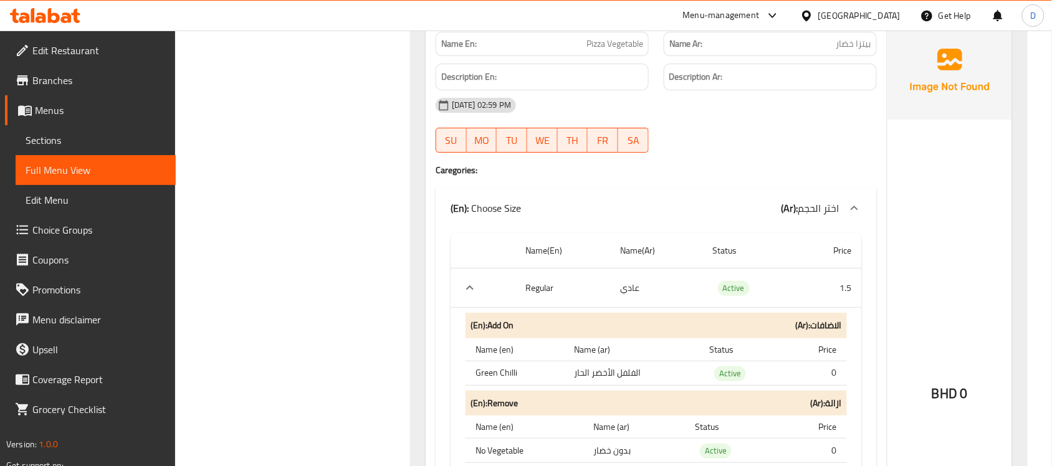
scroll to position [1402, 0]
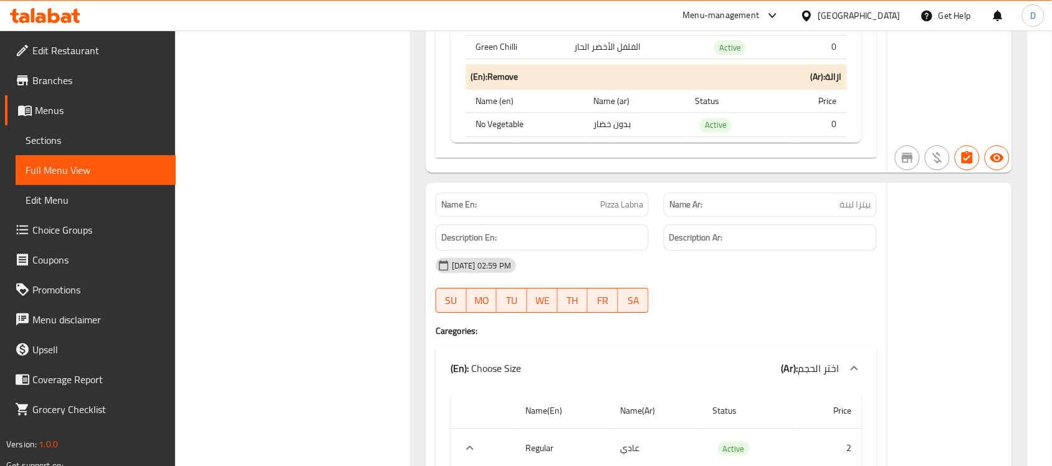
scroll to position [2872, 0]
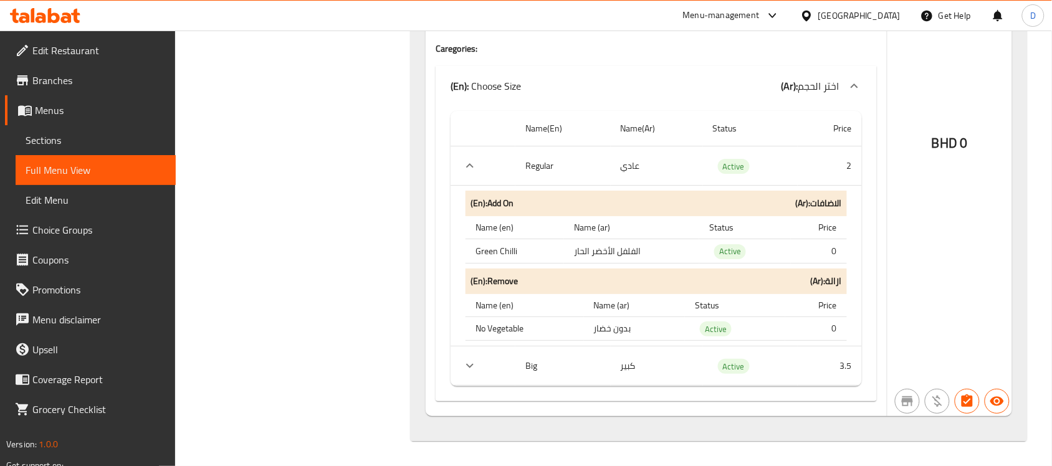
scroll to position [2711, 0]
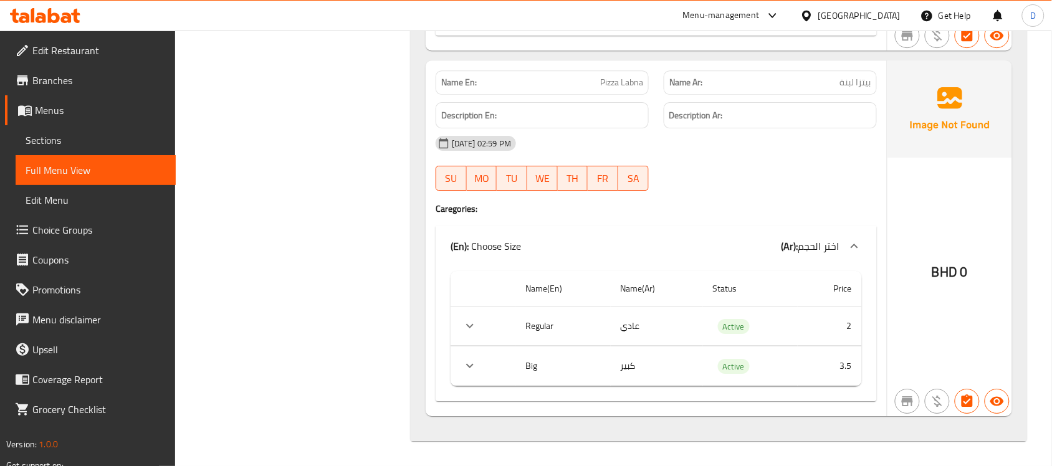
scroll to position [2549, 0]
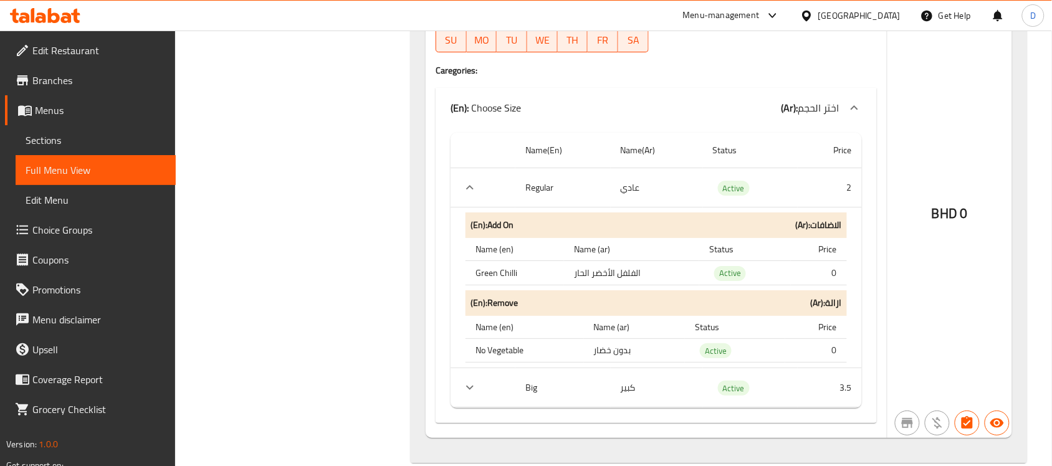
scroll to position [2711, 0]
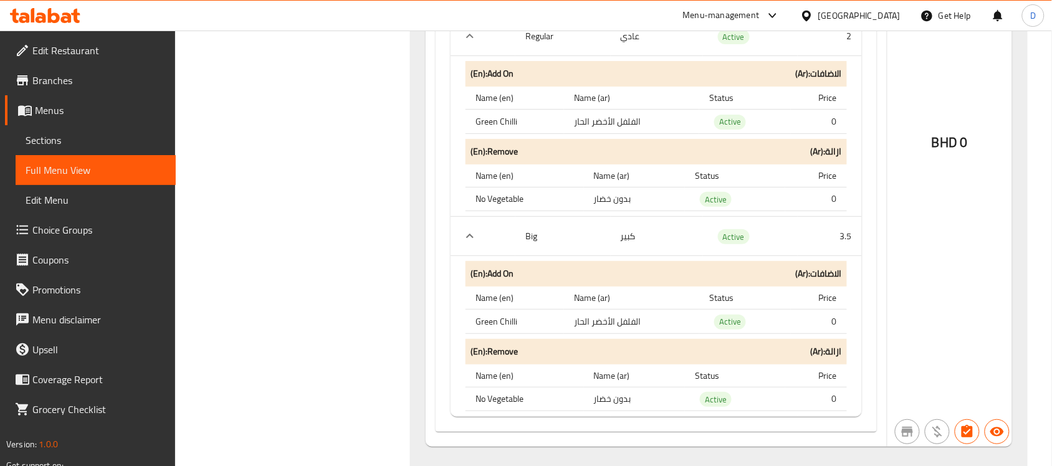
scroll to position [2872, 0]
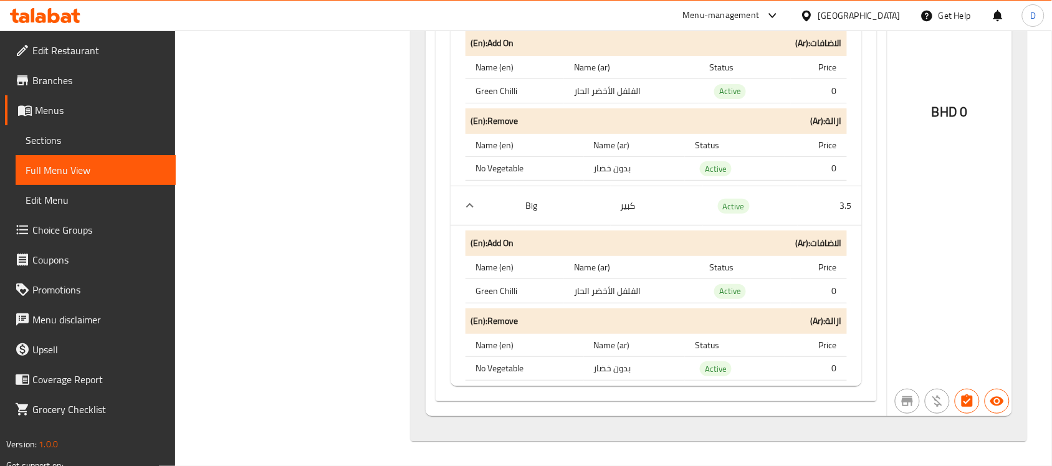
click at [66, 228] on span "Choice Groups" at bounding box center [98, 229] width 133 height 15
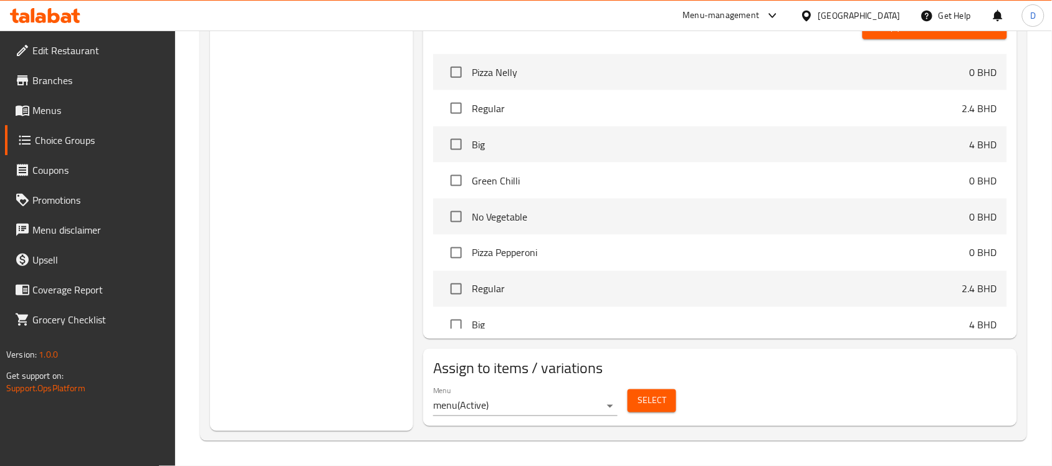
scroll to position [176, 0]
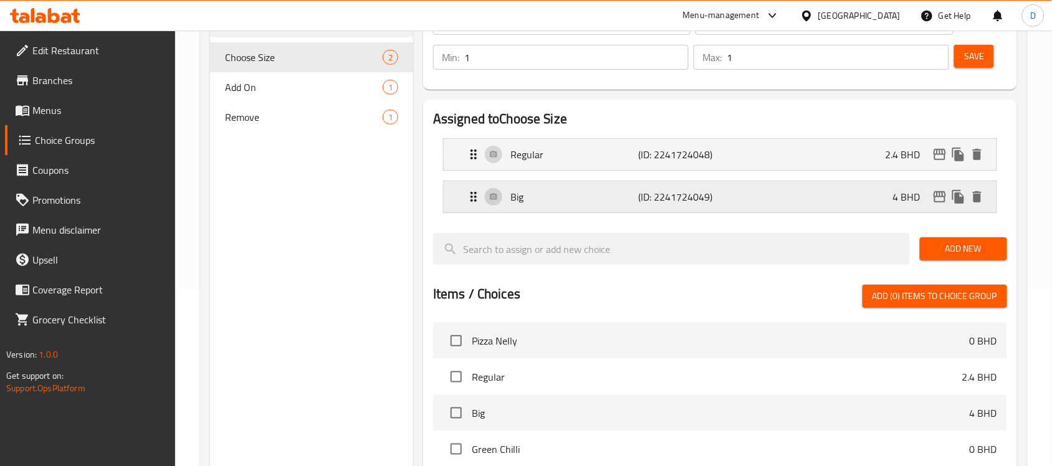
click at [551, 204] on p "Big" at bounding box center [574, 196] width 128 height 15
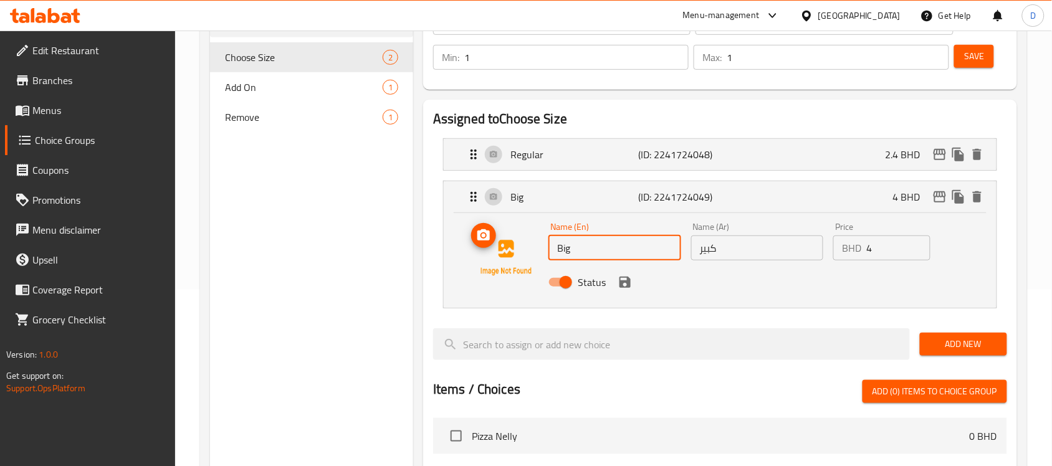
drag, startPoint x: 577, startPoint y: 251, endPoint x: 536, endPoint y: 251, distance: 41.1
click at [536, 251] on div "Name (En) Big Name (En) Name (Ar) كبير Name (Ar) Price BHD 4 Price Status" at bounding box center [720, 258] width 513 height 85
type input "Large"
click at [343, 318] on div "Choice Groups Choose Size 2 Add On 1 Remove 1" at bounding box center [311, 380] width 203 height 830
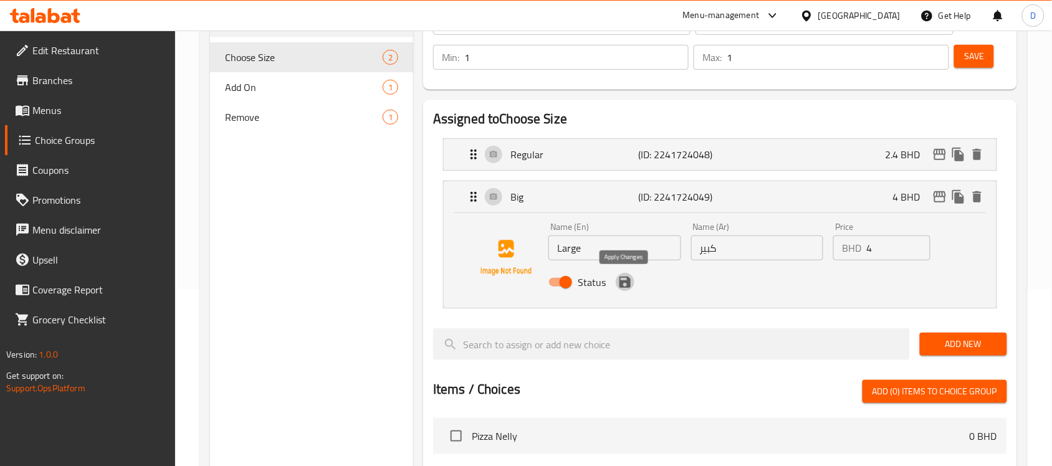
click at [624, 282] on icon "save" at bounding box center [624, 282] width 11 height 11
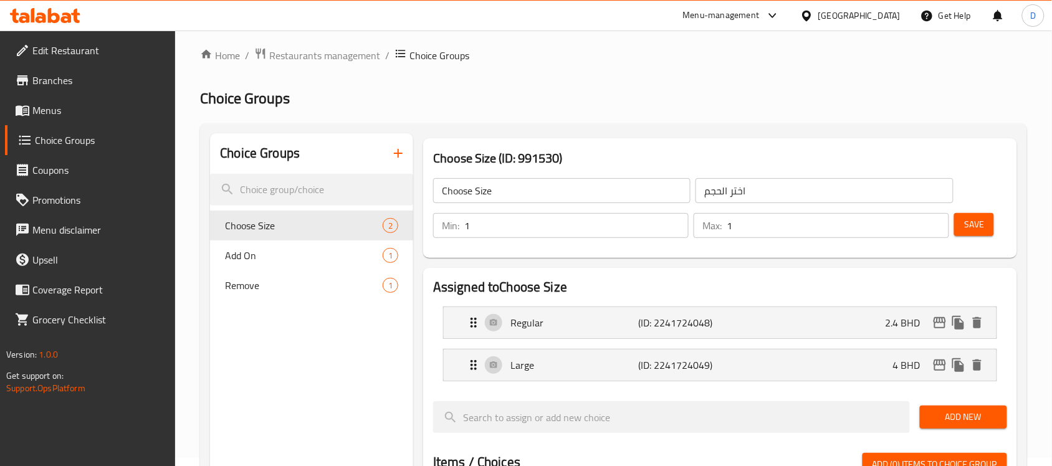
scroll to position [0, 0]
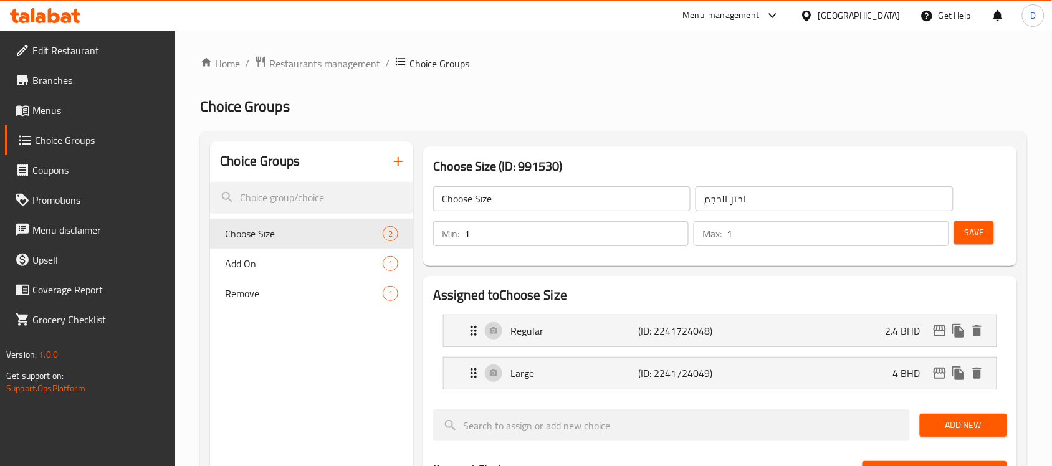
click at [974, 232] on span "Save" at bounding box center [974, 233] width 20 height 16
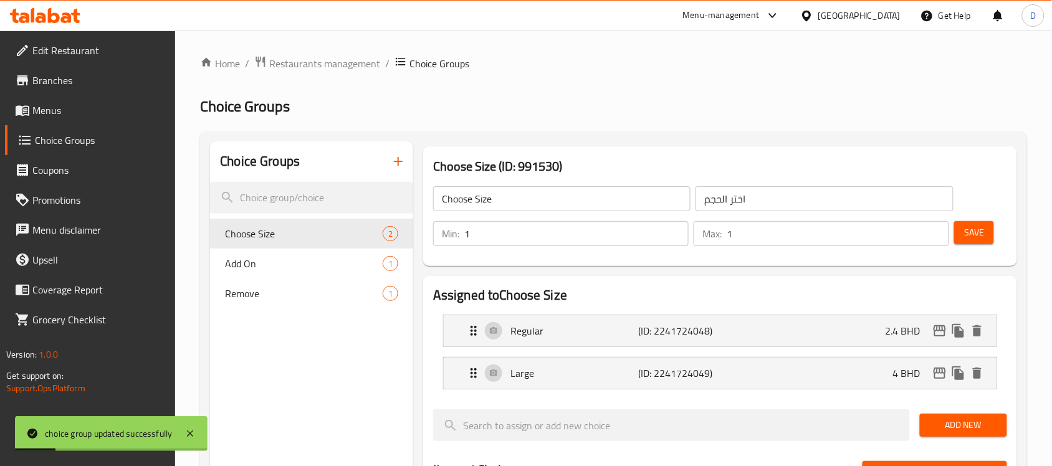
click at [792, 120] on div "Home / Restaurants management / Choice Groups Choice Groups Choice Groups Choos…" at bounding box center [613, 470] width 827 height 830
drag, startPoint x: 63, startPoint y: 44, endPoint x: 109, endPoint y: 100, distance: 72.6
click at [63, 44] on span "Edit Restaurant" at bounding box center [98, 50] width 133 height 15
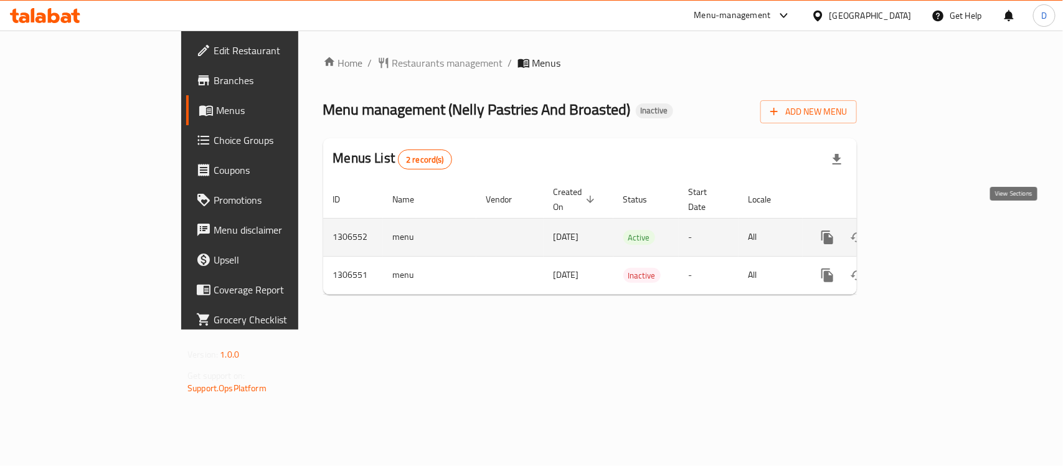
click at [925, 230] on icon "enhanced table" at bounding box center [917, 237] width 15 height 15
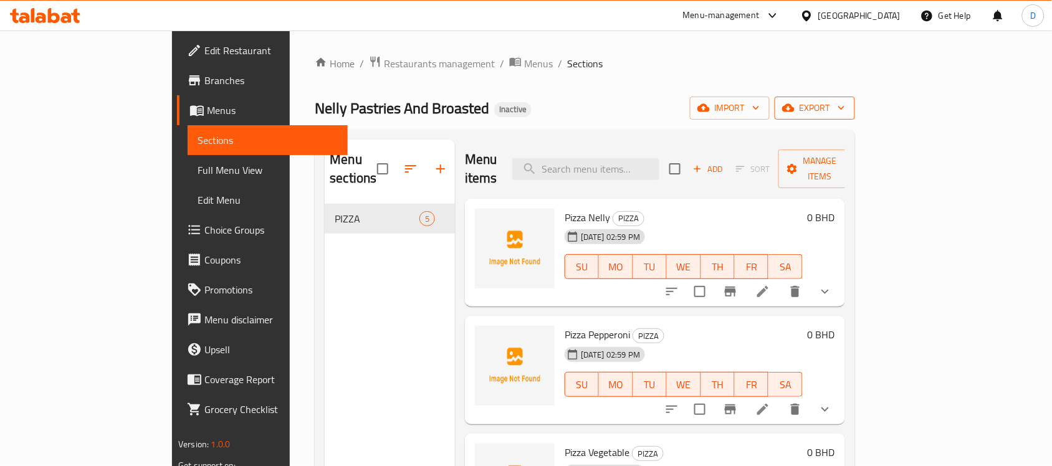
click at [845, 107] on span "export" at bounding box center [814, 108] width 60 height 16
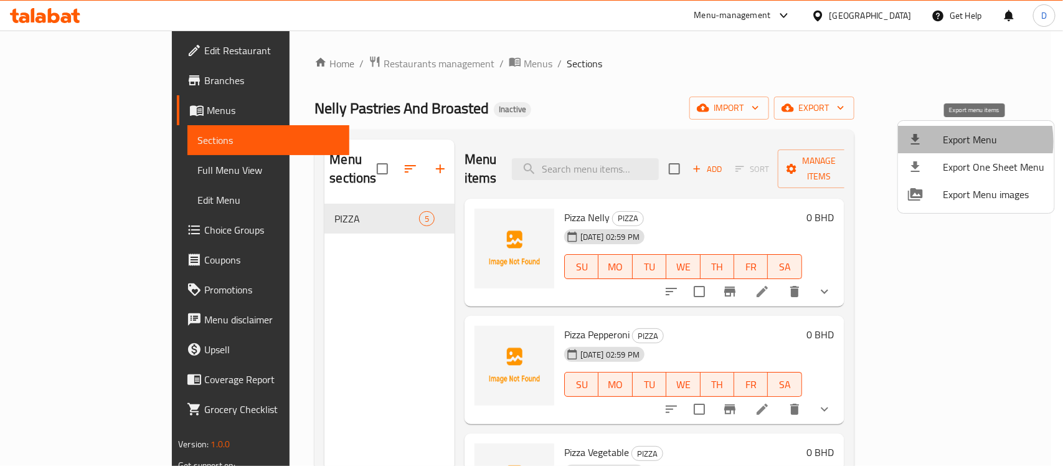
click at [945, 141] on span "Export Menu" at bounding box center [994, 139] width 102 height 15
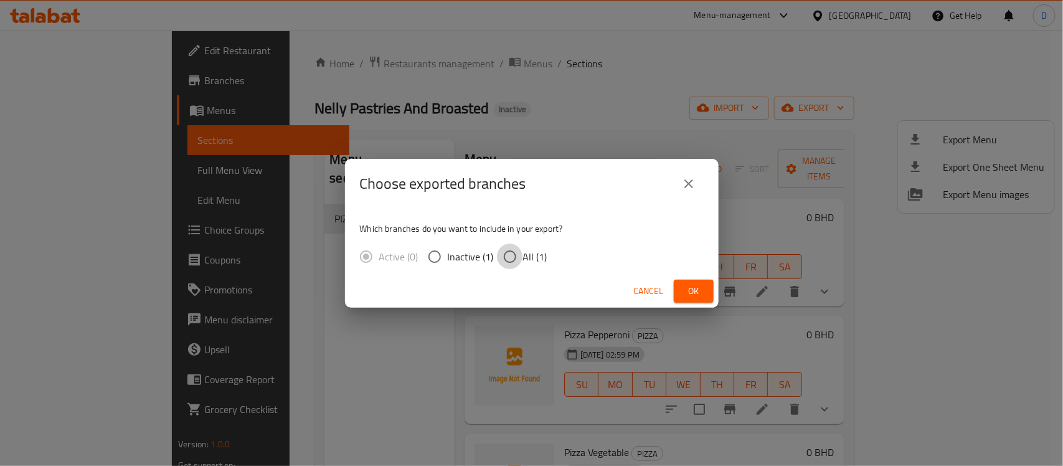
click at [511, 255] on input "All (1)" at bounding box center [510, 257] width 26 height 26
radio input "true"
click at [695, 287] on span "Ok" at bounding box center [694, 291] width 20 height 16
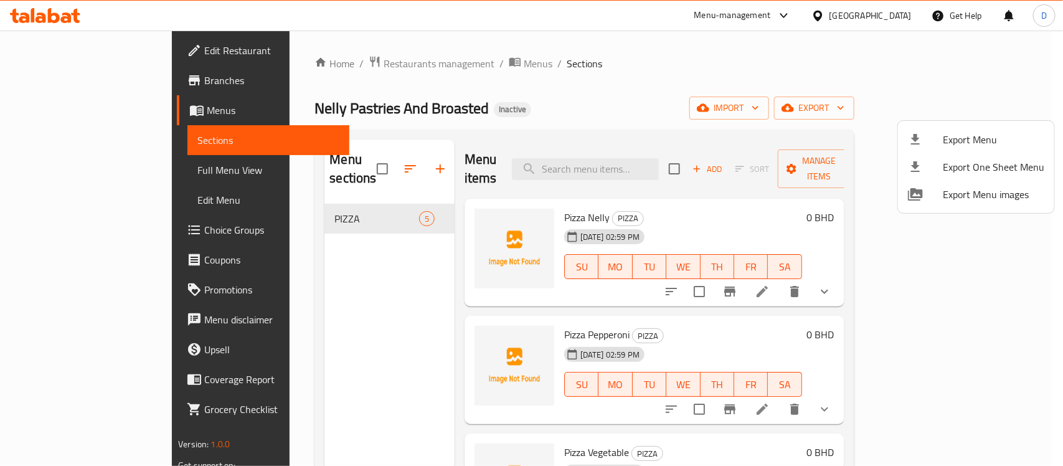
click at [47, 166] on div at bounding box center [531, 233] width 1063 height 466
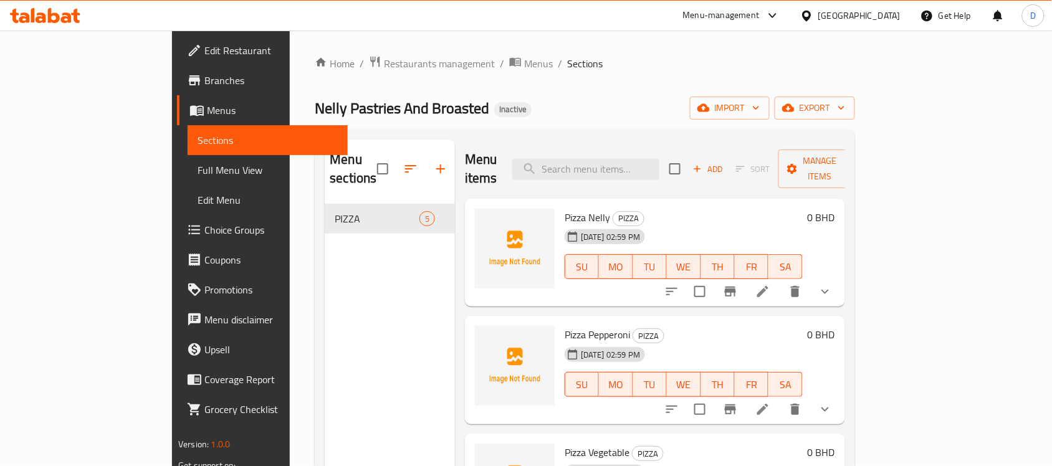
click at [197, 167] on span "Full Menu View" at bounding box center [267, 170] width 140 height 15
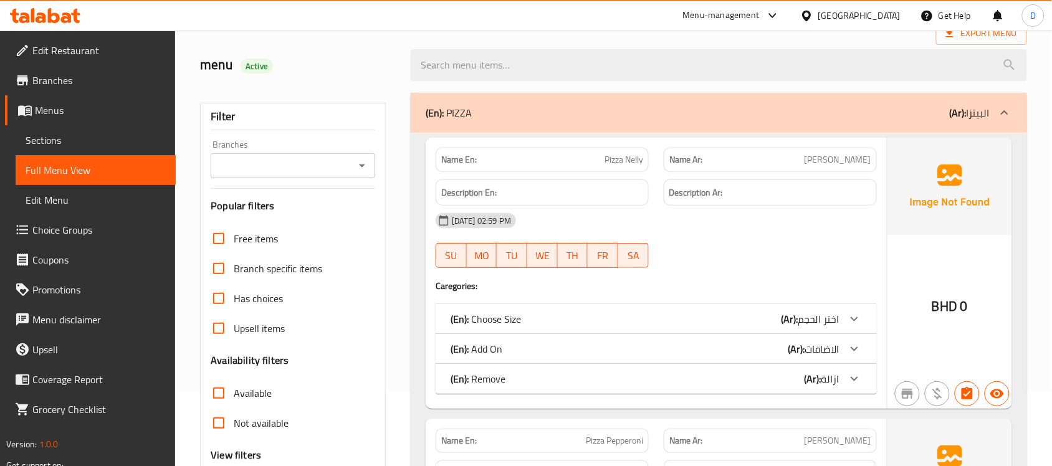
scroll to position [156, 0]
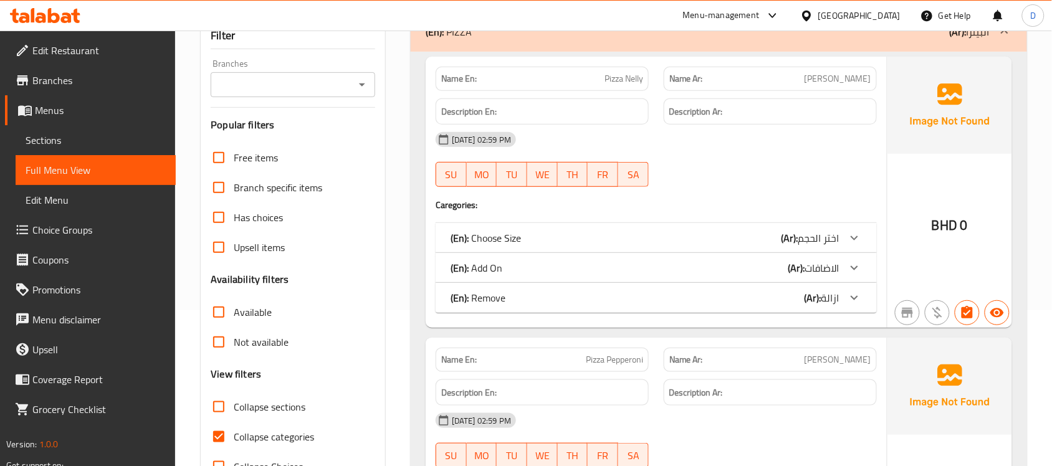
click at [218, 440] on input "Collapse categories" at bounding box center [219, 437] width 30 height 30
checkbox input "false"
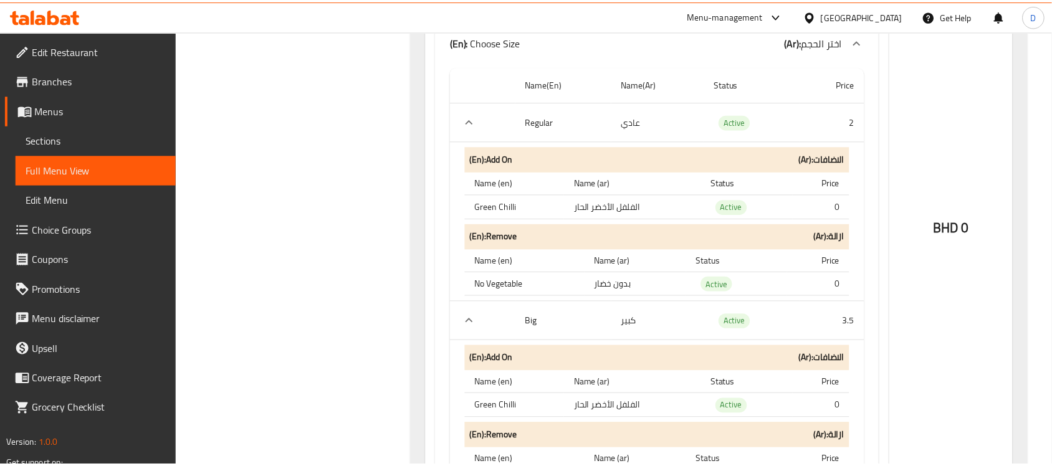
scroll to position [3194, 0]
